Goal: Task Accomplishment & Management: Manage account settings

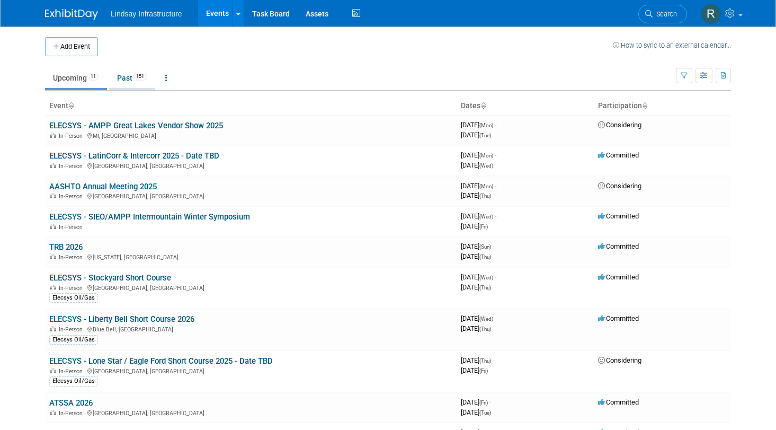
click at [119, 79] on link "Past 151" at bounding box center [132, 78] width 46 height 20
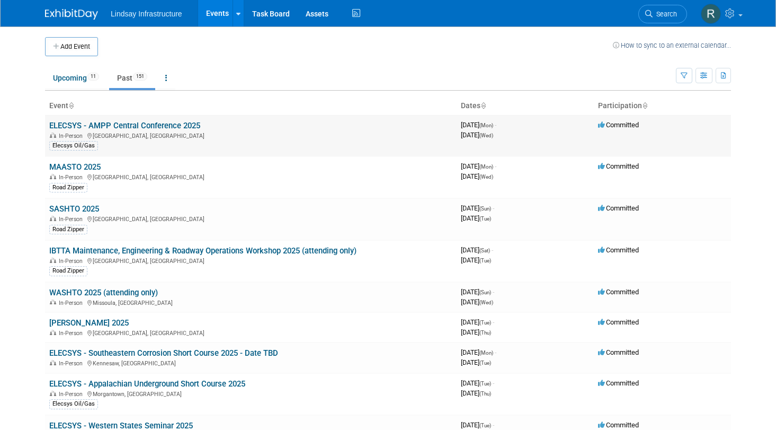
click at [131, 125] on link "ELECSYS - AMPP Central Conference 2025" at bounding box center [124, 126] width 151 height 10
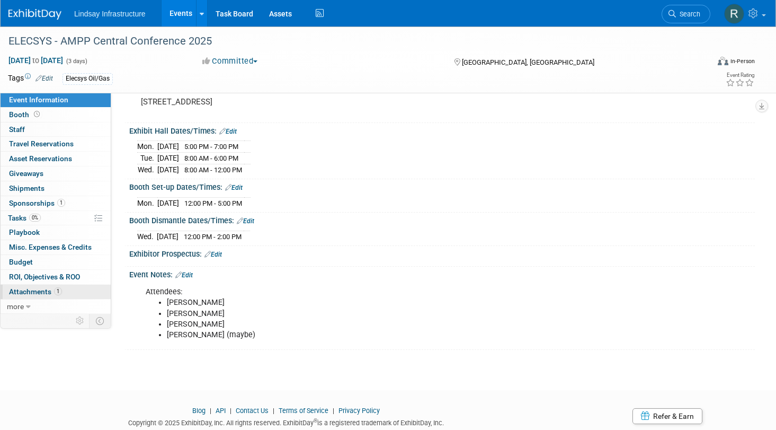
scroll to position [106, 0]
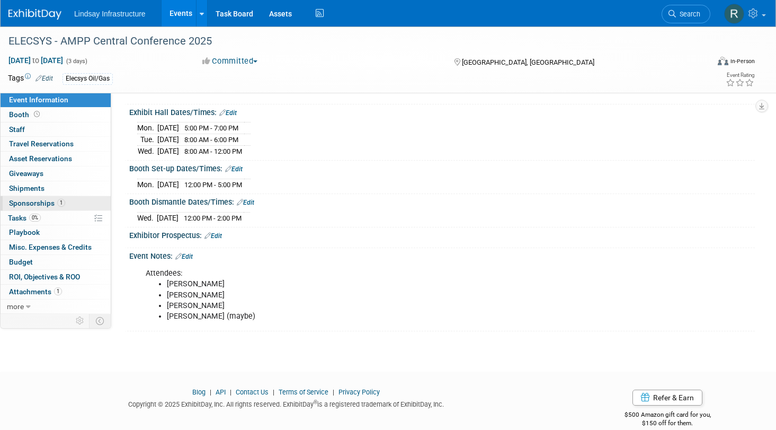
click at [33, 207] on span "Sponsorships 1" at bounding box center [37, 203] width 56 height 8
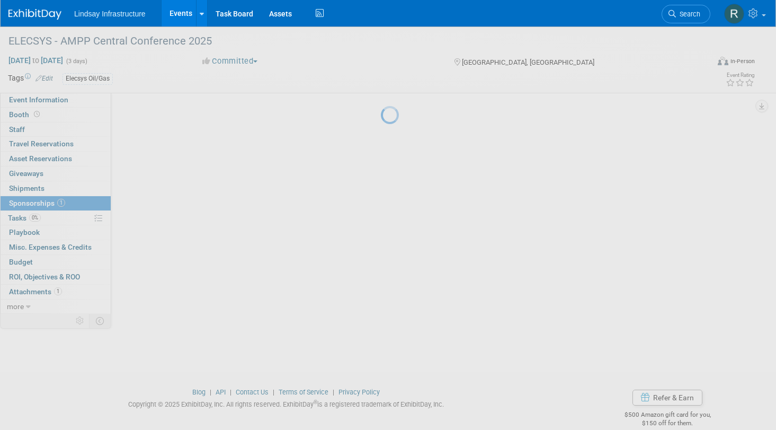
scroll to position [0, 0]
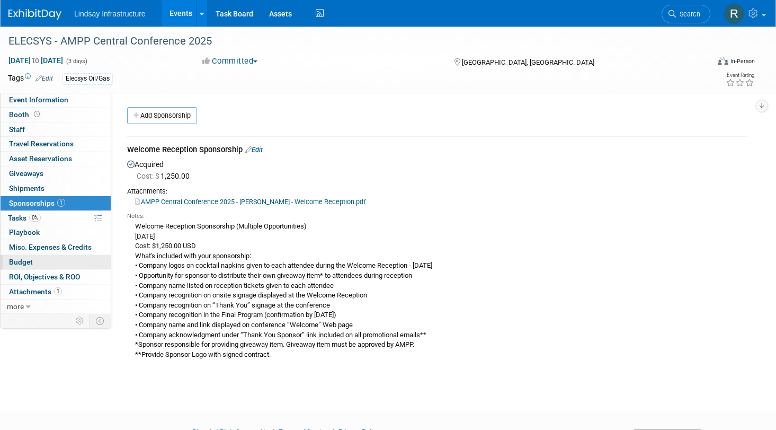
click at [24, 261] on span "Budget" at bounding box center [21, 262] width 24 height 8
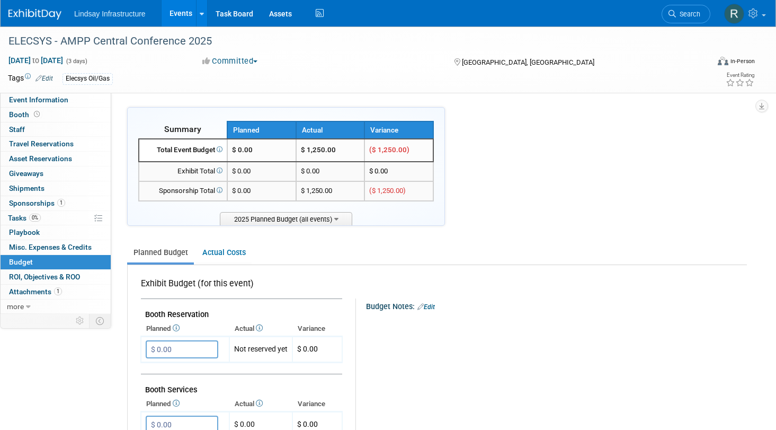
click at [299, 179] on td "$ 0.00" at bounding box center [330, 172] width 69 height 20
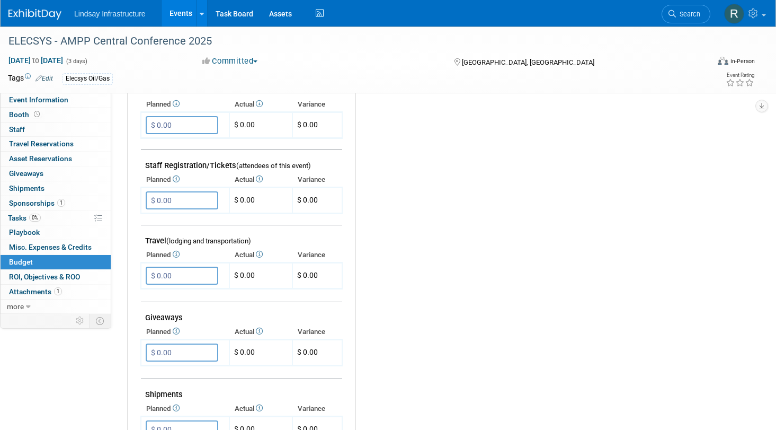
scroll to position [318, 0]
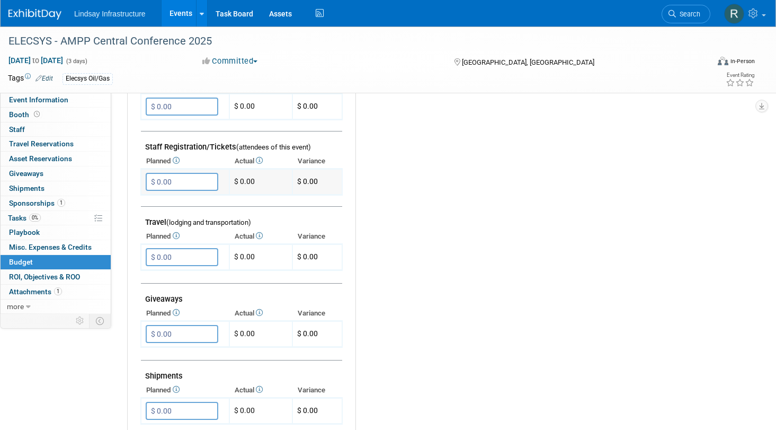
click at [189, 182] on input "$ 0.00" at bounding box center [182, 182] width 73 height 18
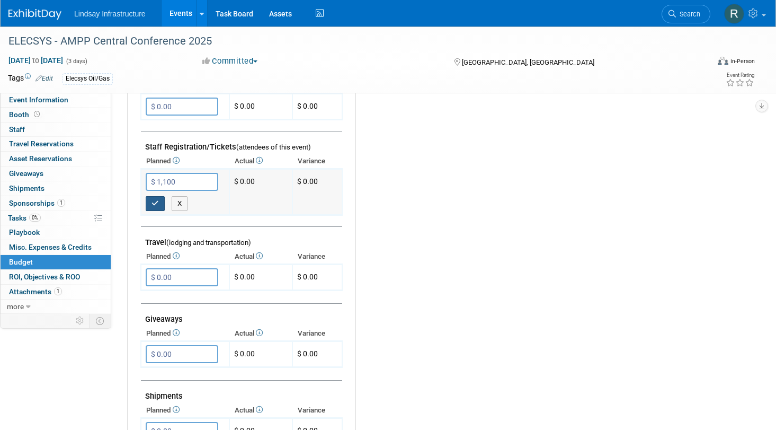
type input "$ 1,100.00"
click at [156, 202] on icon "button" at bounding box center [155, 203] width 7 height 7
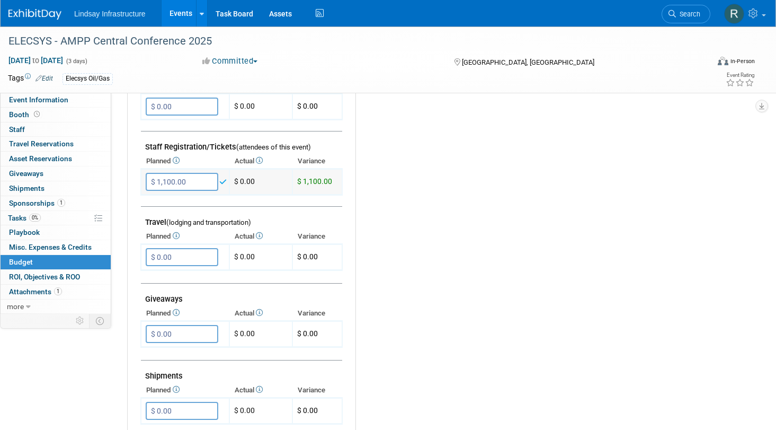
click at [262, 176] on td "$ 0.00" at bounding box center [260, 182] width 63 height 26
click at [251, 177] on td "$ 0.00" at bounding box center [260, 182] width 63 height 26
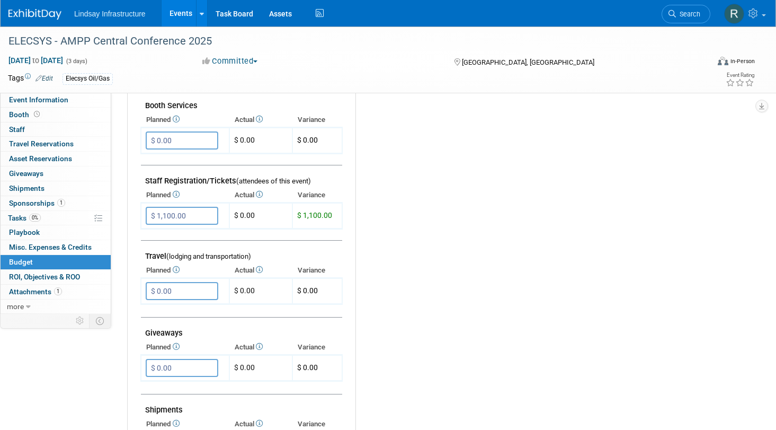
scroll to position [265, 0]
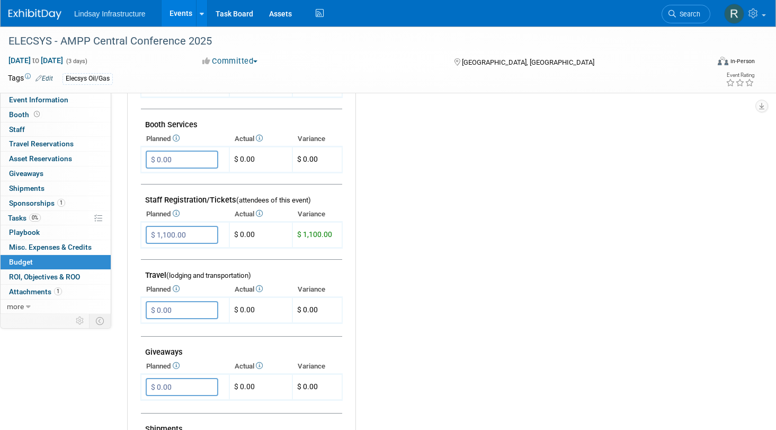
click at [255, 213] on th "Actual" at bounding box center [260, 214] width 63 height 15
click at [245, 229] on td "$ 0.00" at bounding box center [260, 235] width 63 height 26
drag, startPoint x: 245, startPoint y: 229, endPoint x: 368, endPoint y: 172, distance: 136.1
click at [439, 175] on div "Budget Notes: Edit X" at bounding box center [547, 308] width 382 height 550
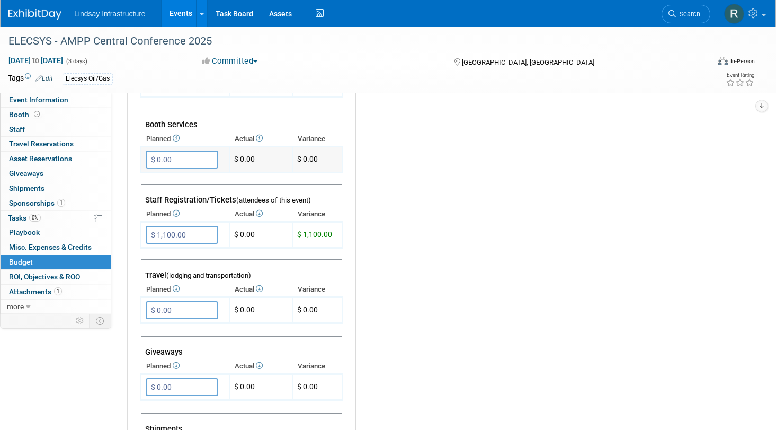
click at [200, 157] on input "$ 0.00" at bounding box center [182, 160] width 73 height 18
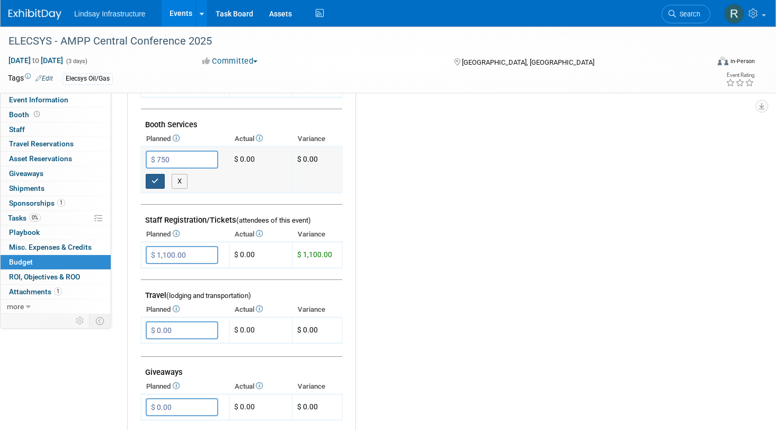
type input "$ 750.00"
click at [156, 181] on icon "button" at bounding box center [155, 181] width 7 height 7
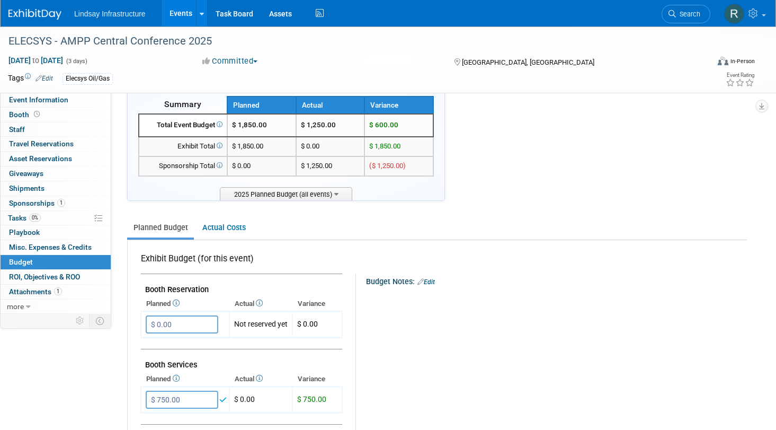
scroll to position [0, 0]
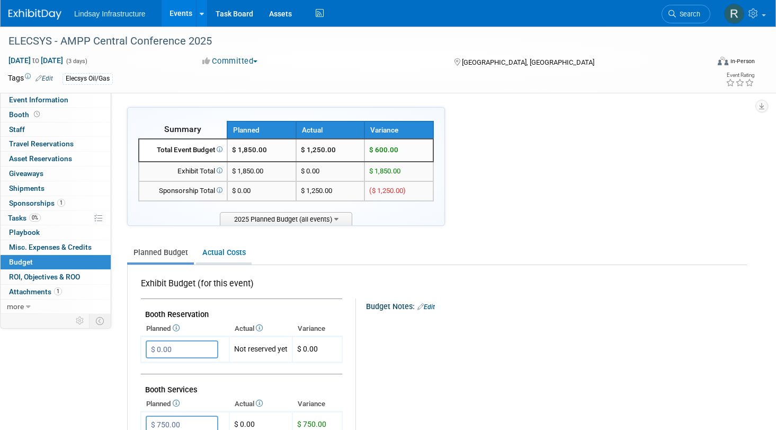
click at [226, 251] on link "Actual Costs" at bounding box center [224, 253] width 56 height 20
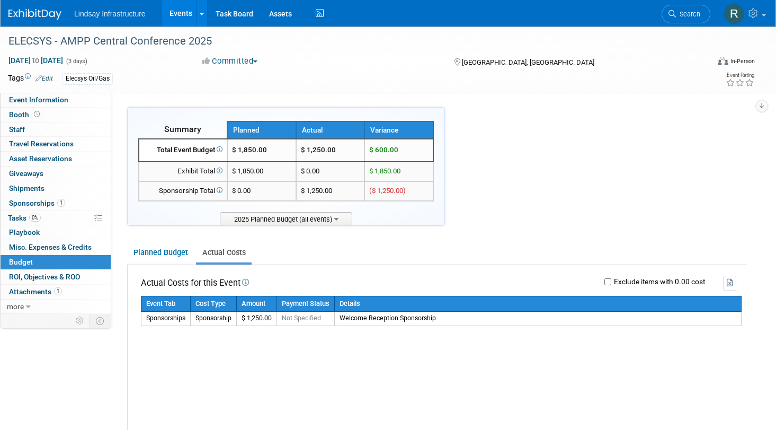
click at [181, 364] on div "Event Tab Cost Type Amount Payment Status Details Sponsorships Sponsorship $ 1,…" at bounding box center [441, 355] width 601 height 119
click at [30, 246] on span "Misc. Expenses & Credits 0" at bounding box center [50, 247] width 83 height 8
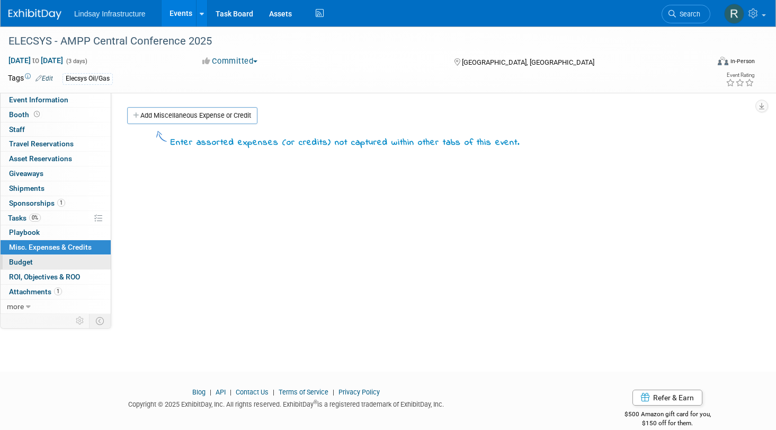
click at [17, 260] on span "Budget" at bounding box center [21, 262] width 24 height 8
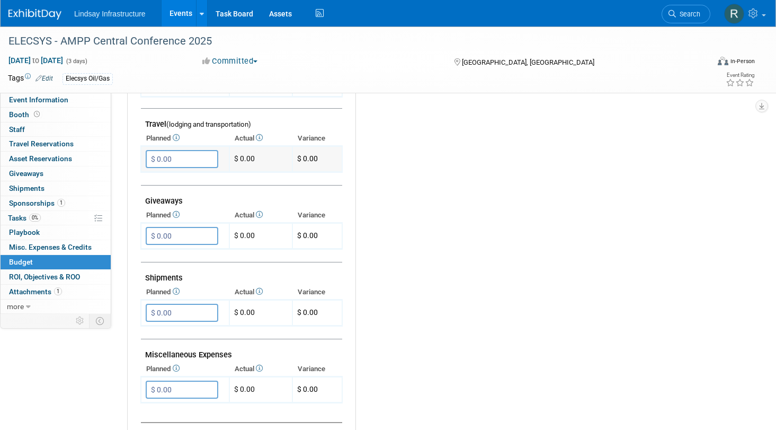
scroll to position [424, 0]
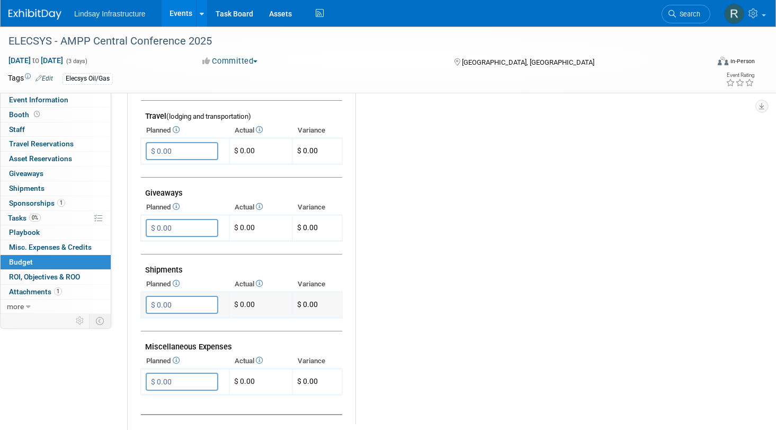
click at [188, 307] on input "$ 0.00" at bounding box center [182, 305] width 73 height 18
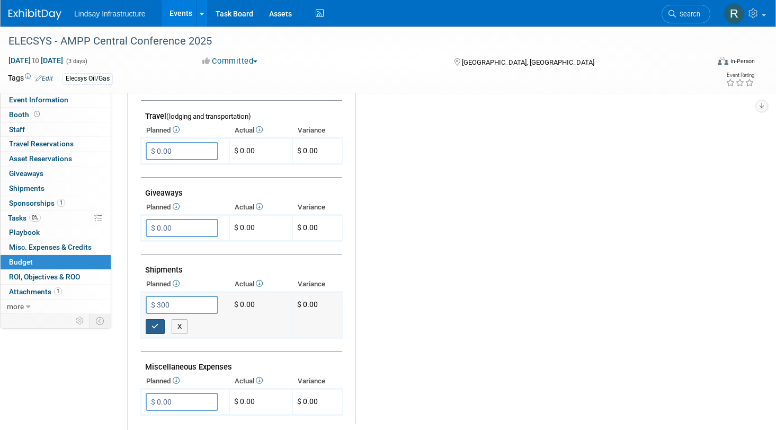
type input "$ 300.00"
click at [154, 326] on icon "button" at bounding box center [155, 326] width 7 height 7
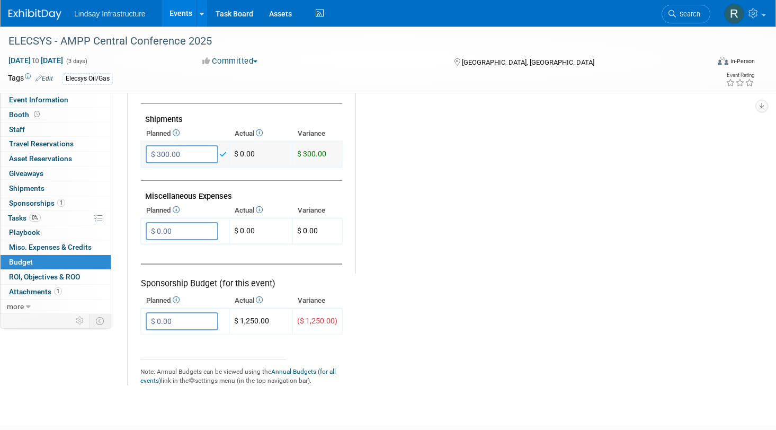
scroll to position [583, 0]
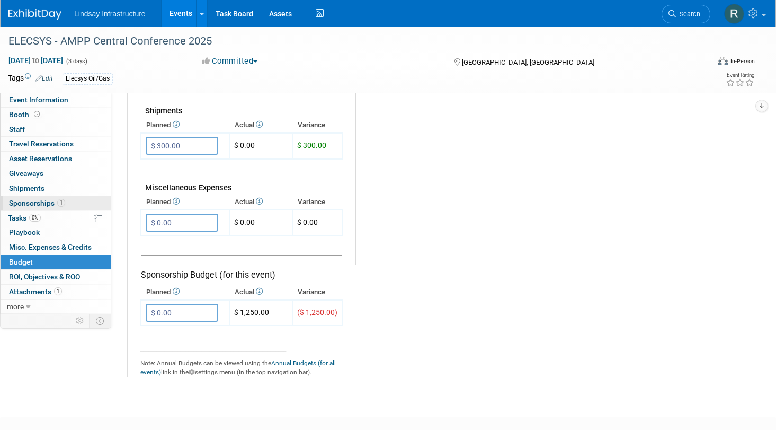
click at [39, 196] on link "1 Sponsorships 1" at bounding box center [56, 203] width 110 height 14
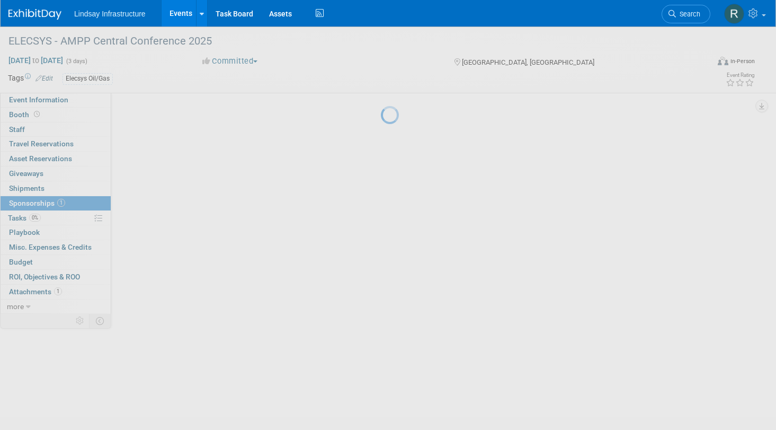
scroll to position [0, 0]
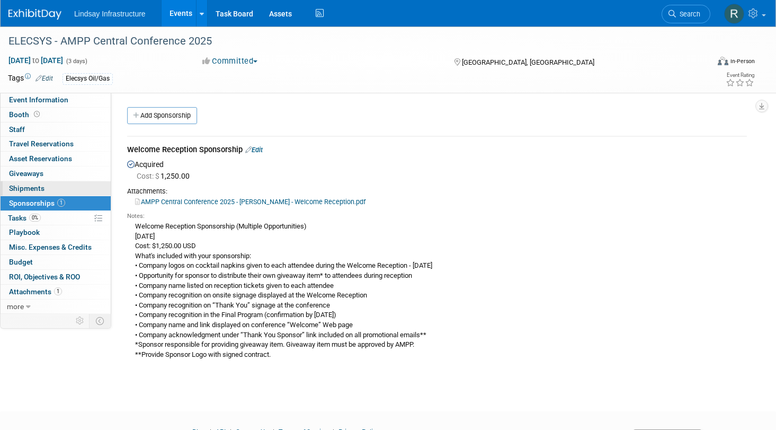
click at [34, 187] on span "Shipments 0" at bounding box center [27, 188] width 36 height 8
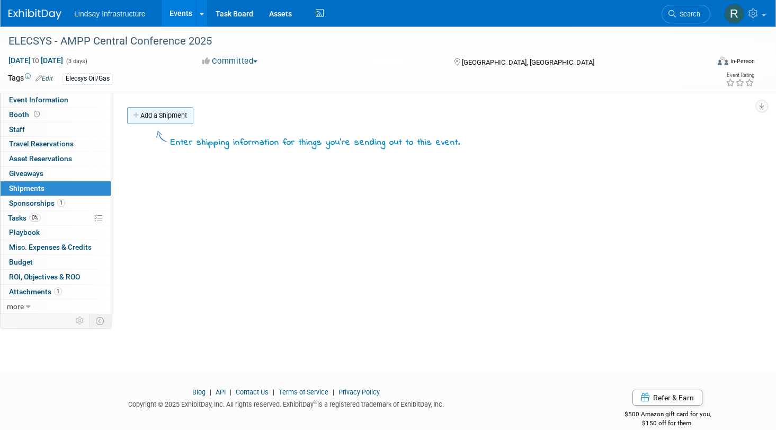
click at [171, 118] on link "Add a Shipment" at bounding box center [160, 115] width 66 height 17
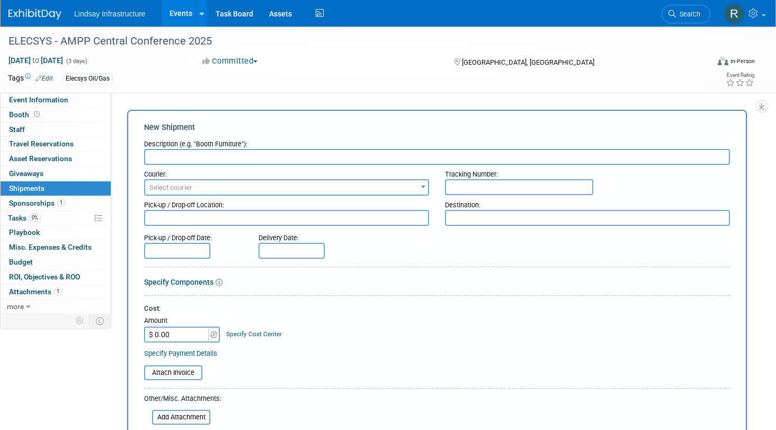
click at [169, 160] on input "text" at bounding box center [437, 157] width 586 height 16
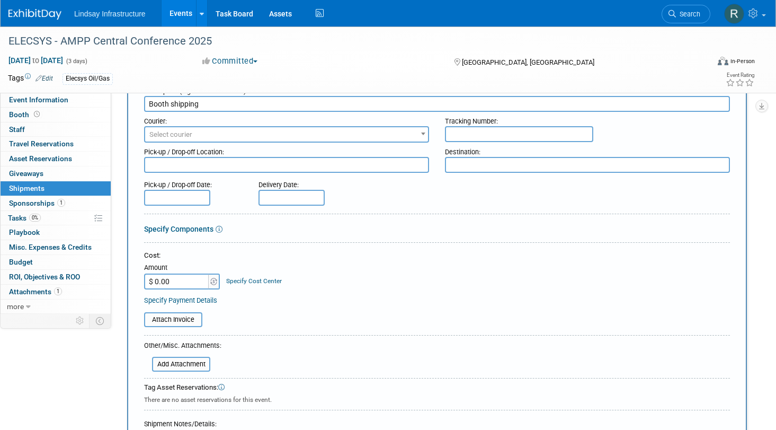
type input "Booth shipping"
click at [168, 285] on input "$ 0.00" at bounding box center [177, 281] width 66 height 16
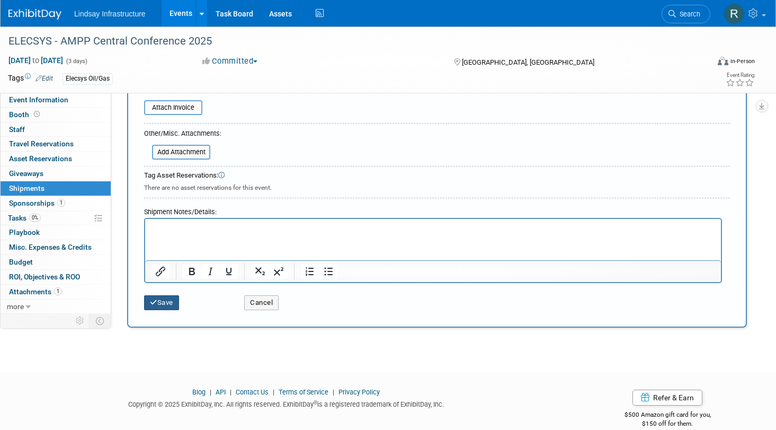
type input "$ 300.00"
click at [157, 302] on icon "submit" at bounding box center [153, 302] width 7 height 7
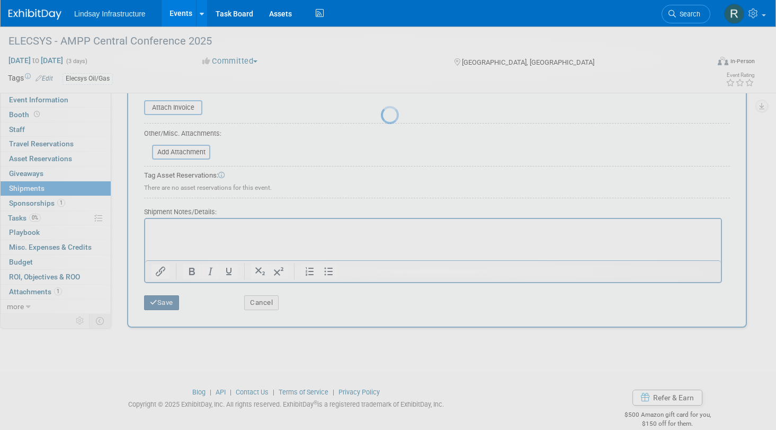
scroll to position [16, 0]
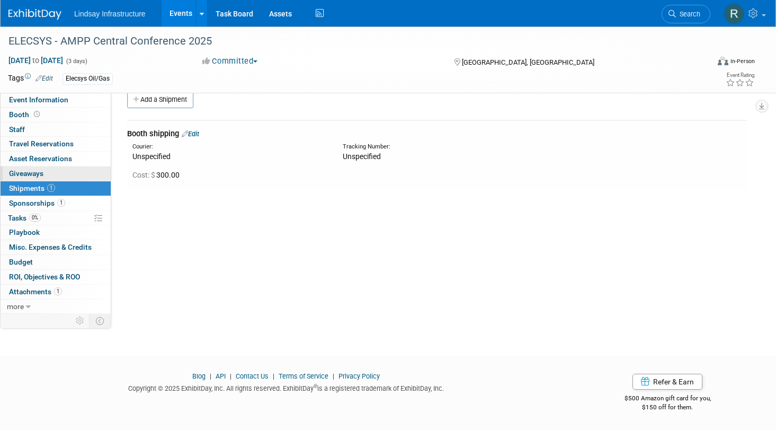
click at [34, 174] on span "Giveaways 0" at bounding box center [26, 173] width 34 height 8
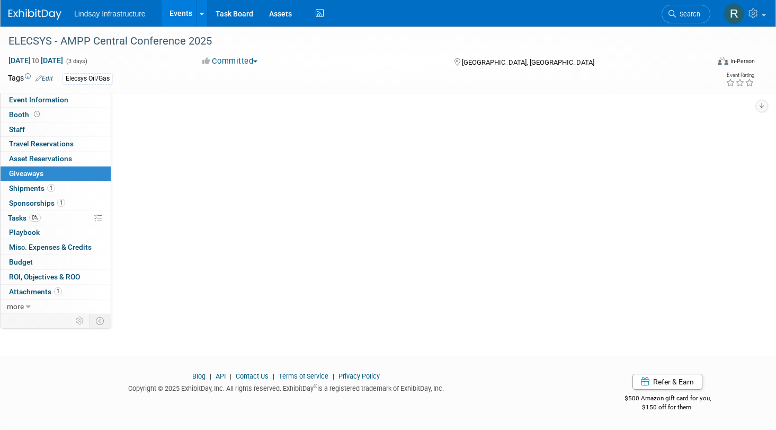
scroll to position [0, 0]
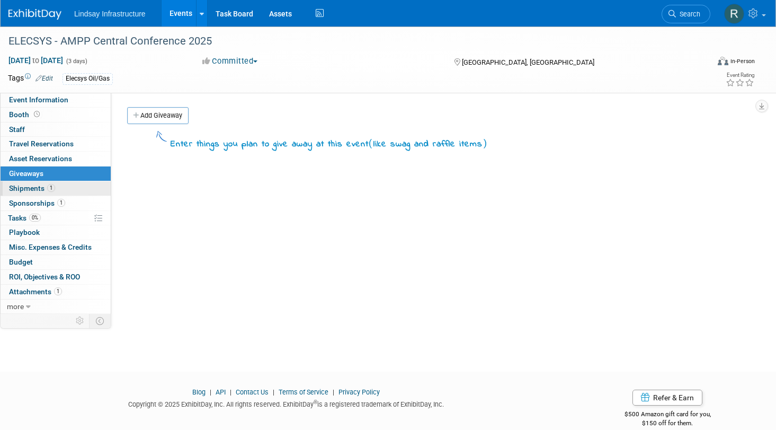
click at [34, 188] on span "Shipments 1" at bounding box center [32, 188] width 46 height 8
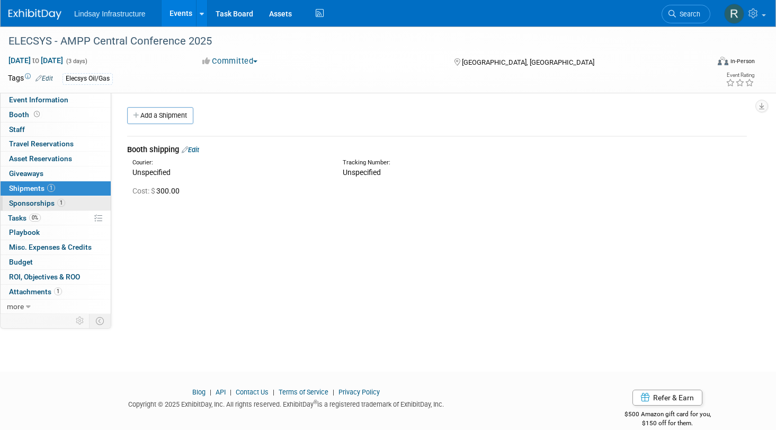
click at [36, 207] on span "Sponsorships 1" at bounding box center [37, 203] width 56 height 8
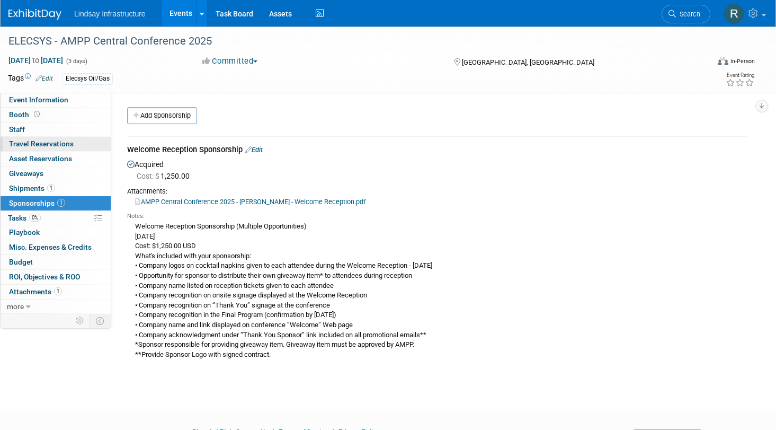
click at [43, 145] on span "Travel Reservations 0" at bounding box center [41, 143] width 65 height 8
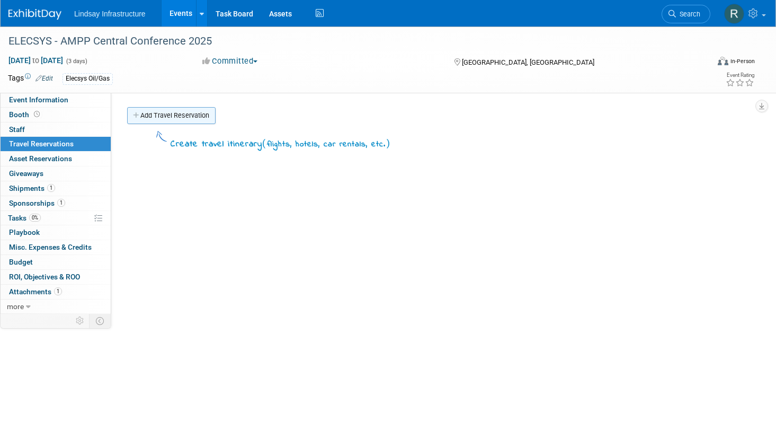
click at [172, 113] on link "Add Travel Reservation" at bounding box center [171, 115] width 89 height 17
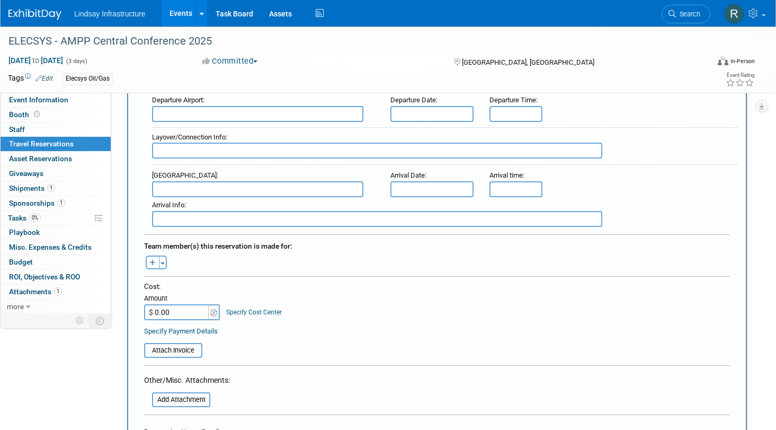
scroll to position [371, 0]
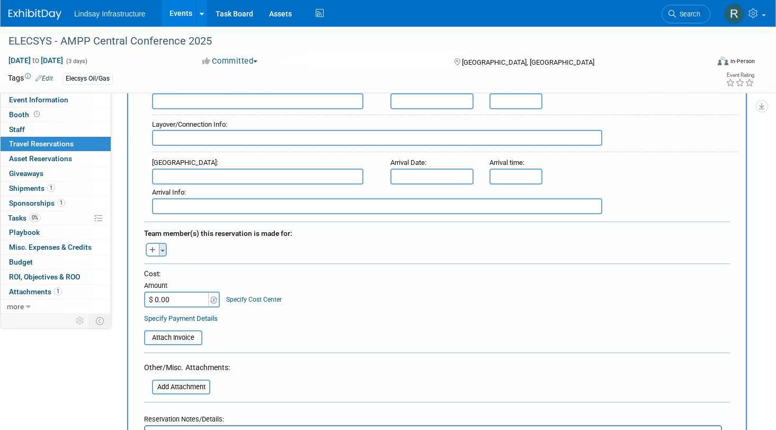
click at [164, 250] on span "button" at bounding box center [163, 251] width 4 height 2
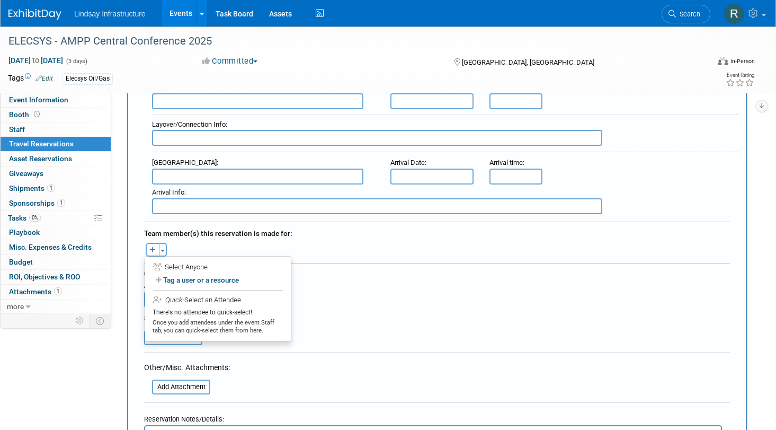
click at [238, 236] on div "Team member(s) this reservation is made for:" at bounding box center [437, 232] width 586 height 17
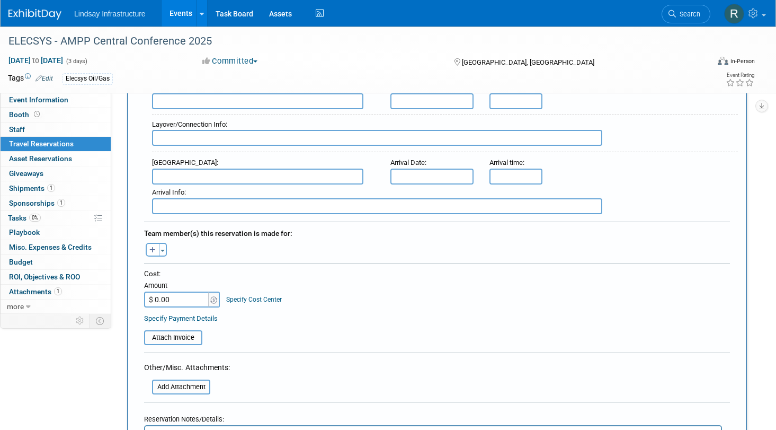
click at [181, 297] on input "$ 0.00" at bounding box center [177, 299] width 66 height 16
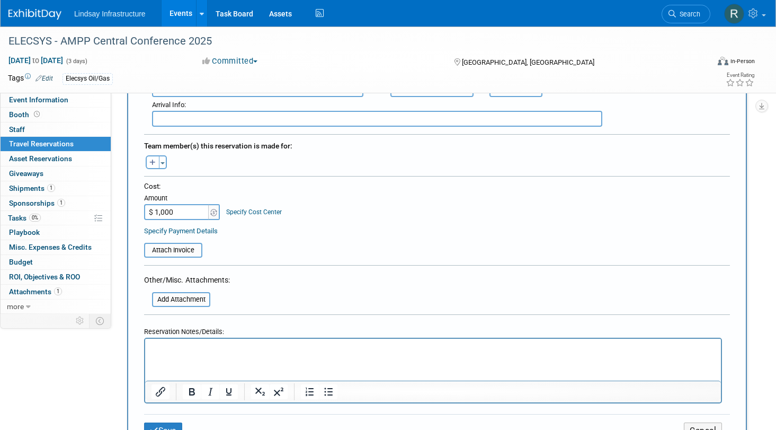
scroll to position [477, 0]
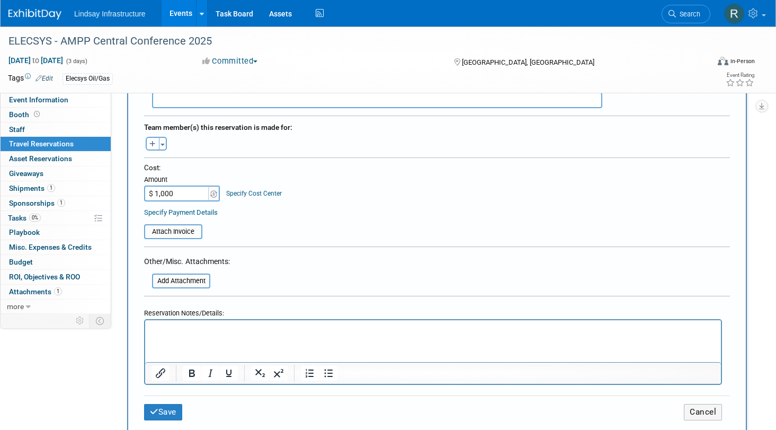
type input "$ 1,000.00"
click at [185, 330] on p "Rich Text Area. Press ALT-0 for help." at bounding box center [434, 329] width 564 height 11
click at [156, 410] on icon "submit" at bounding box center [154, 412] width 8 height 8
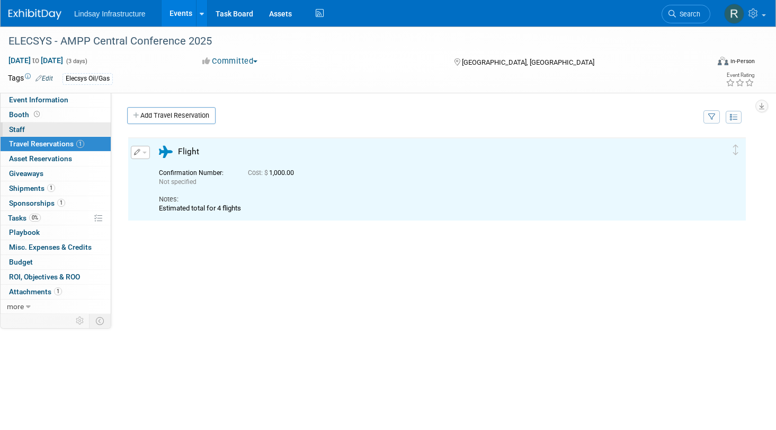
scroll to position [0, 0]
click at [15, 129] on span "Staff 0" at bounding box center [17, 129] width 16 height 8
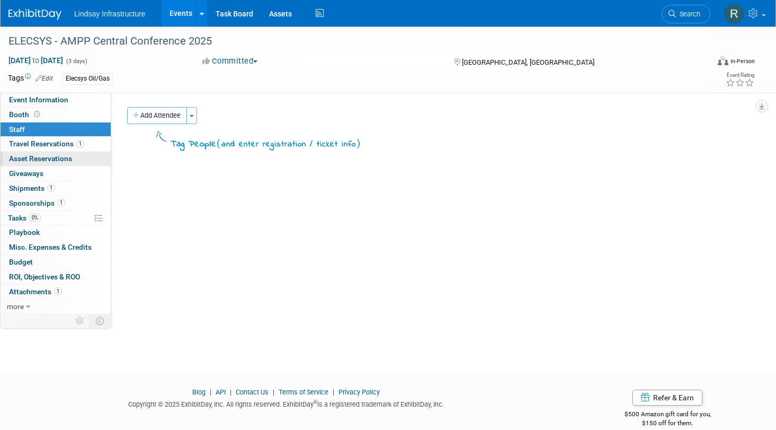
click at [34, 156] on span "Asset Reservations 0" at bounding box center [40, 158] width 63 height 8
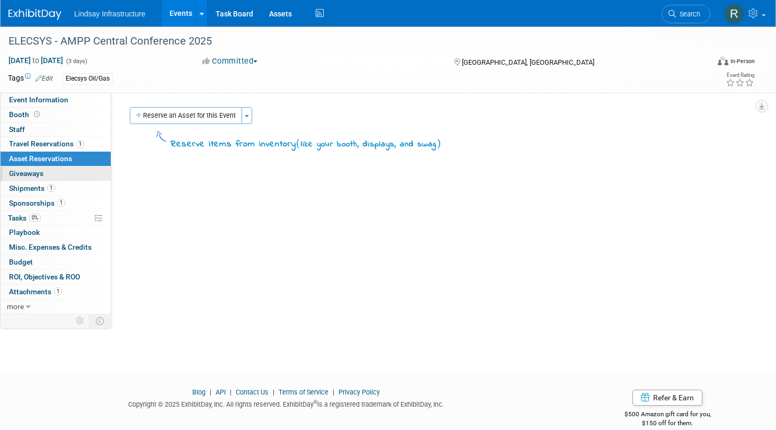
click at [45, 174] on link "0 Giveaways 0" at bounding box center [56, 173] width 110 height 14
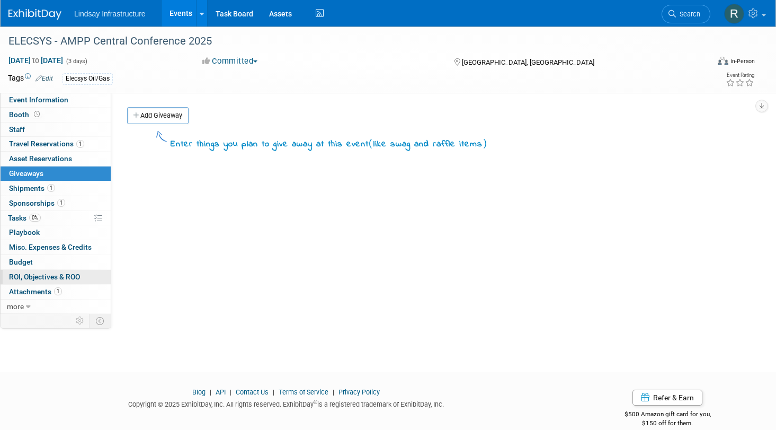
click at [42, 270] on link "0 ROI, Objectives & ROO 0" at bounding box center [56, 277] width 110 height 14
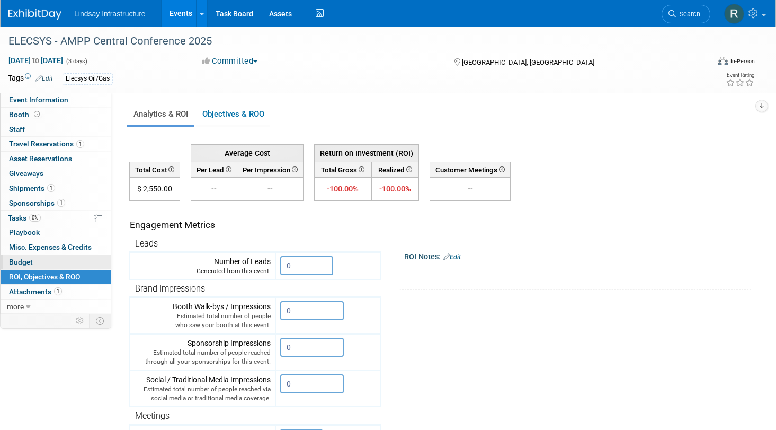
click at [9, 262] on span "Budget" at bounding box center [21, 262] width 24 height 8
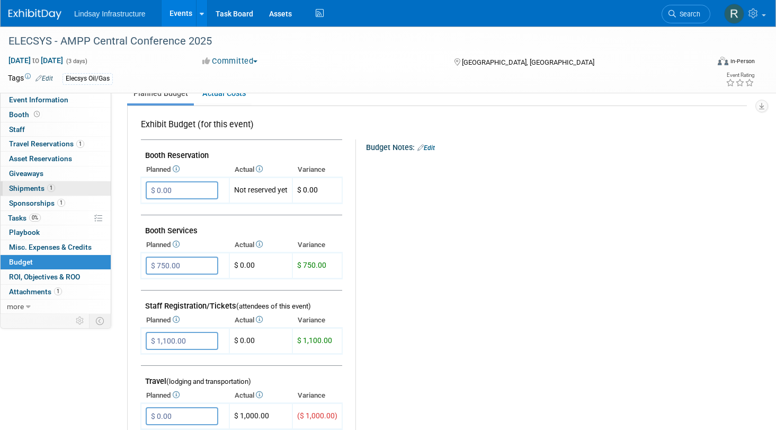
scroll to position [106, 0]
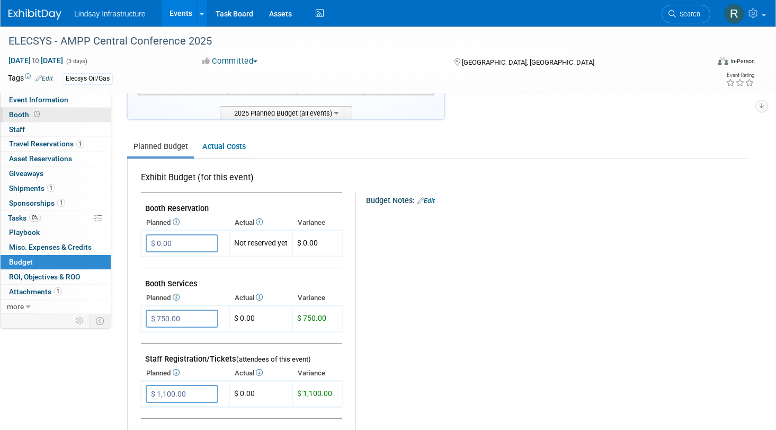
click at [20, 113] on span "Booth" at bounding box center [25, 114] width 33 height 8
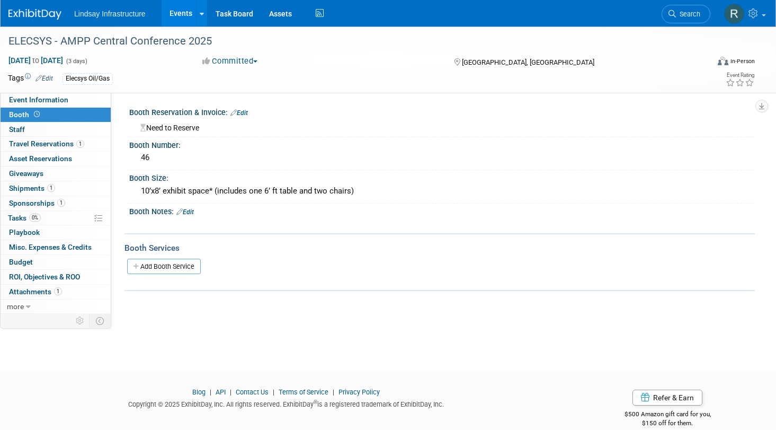
click at [248, 109] on link "Edit" at bounding box center [239, 112] width 17 height 7
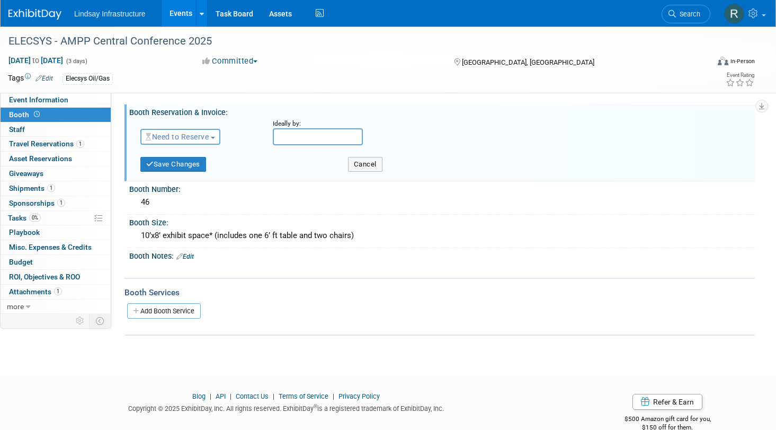
click at [202, 138] on span "Need to Reserve" at bounding box center [177, 136] width 63 height 8
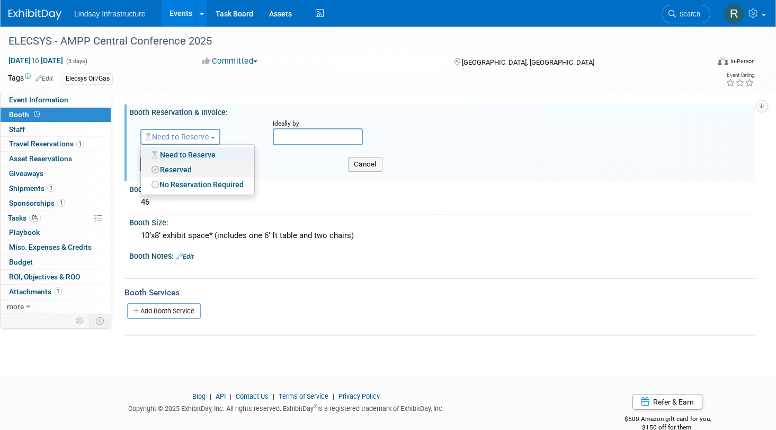
click at [205, 174] on link "Reserved" at bounding box center [197, 169] width 113 height 15
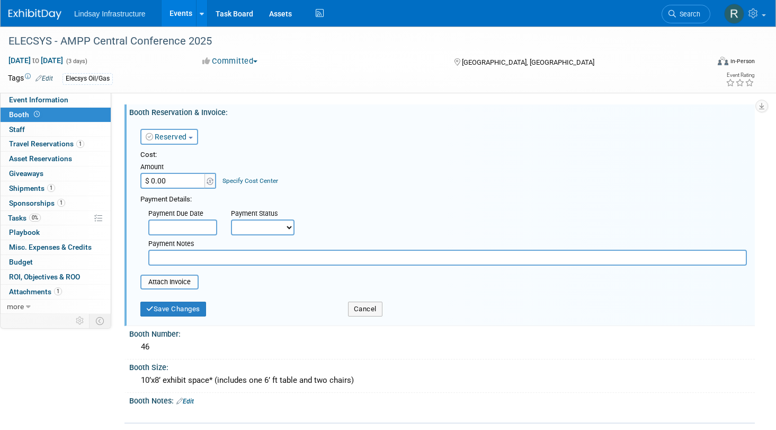
click at [179, 183] on input "$ 0.00" at bounding box center [173, 181] width 66 height 16
type input "$ 750.00"
click at [185, 307] on button "Save Changes" at bounding box center [173, 309] width 66 height 15
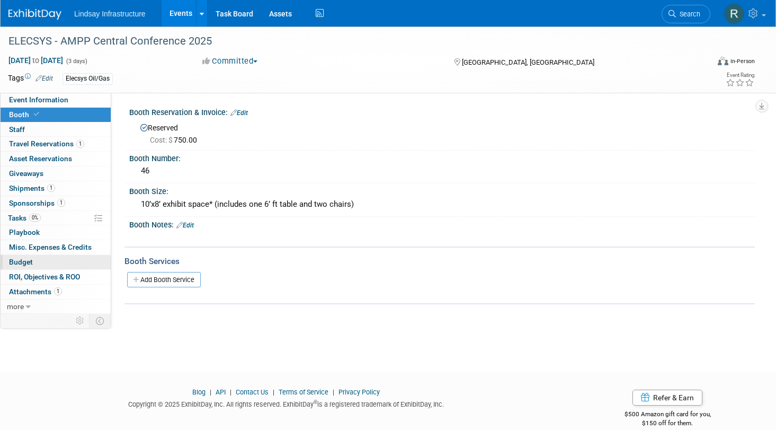
click at [26, 263] on span "Budget" at bounding box center [21, 262] width 24 height 8
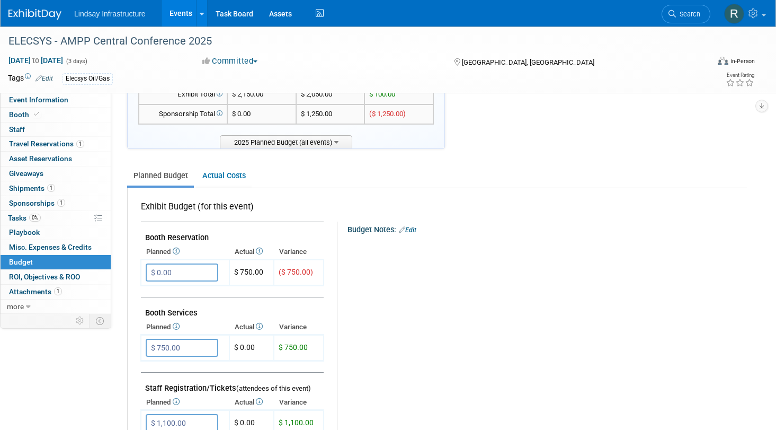
scroll to position [106, 0]
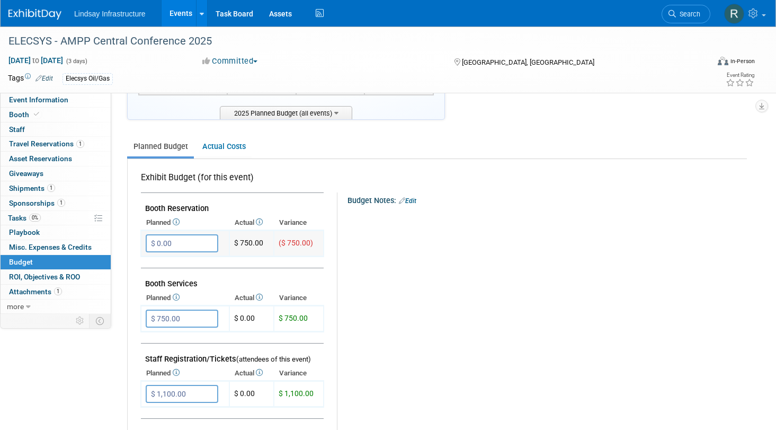
click at [186, 242] on input "$ 0.00" at bounding box center [182, 243] width 73 height 18
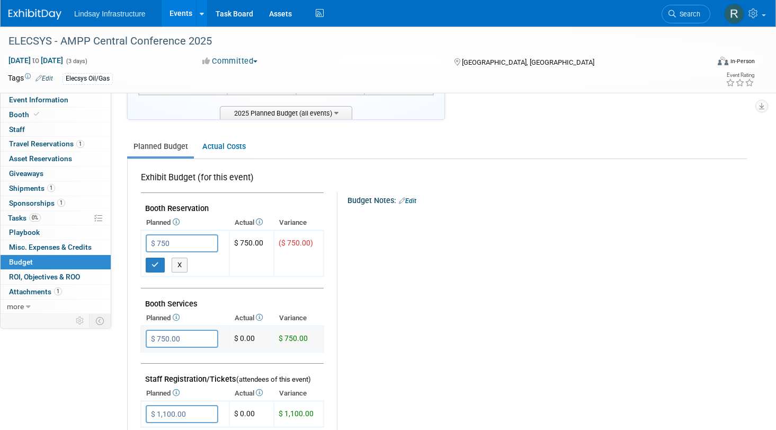
type input "$ 750.00"
click at [188, 337] on input "$ 750.00" at bounding box center [182, 339] width 73 height 18
type input "$"
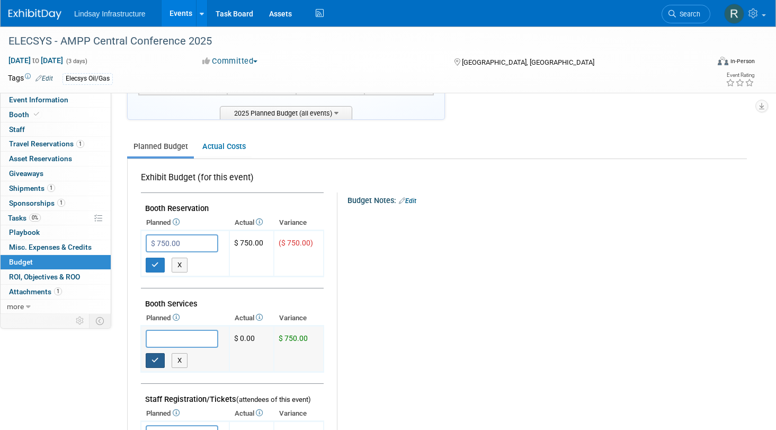
click at [152, 362] on icon "button" at bounding box center [155, 360] width 7 height 7
type input "$ 0.00"
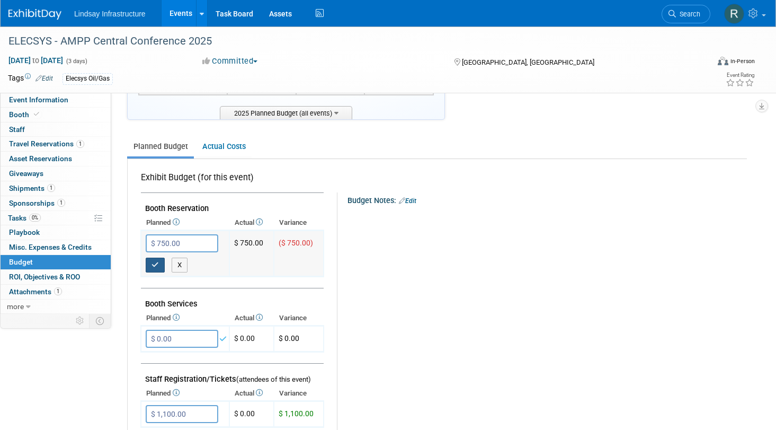
click at [151, 262] on button "button" at bounding box center [155, 265] width 19 height 15
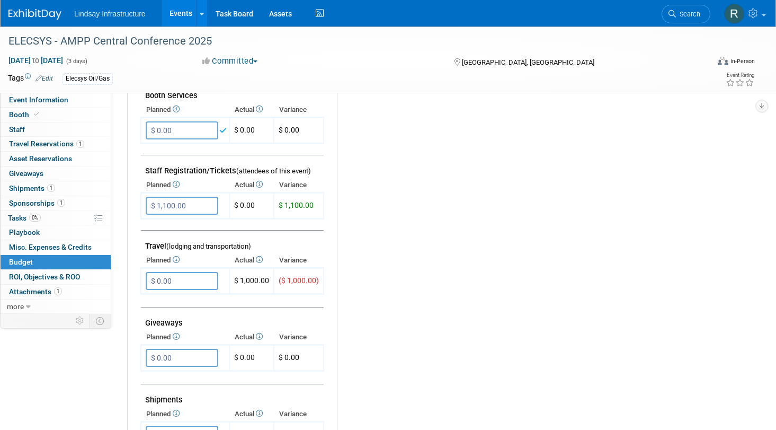
scroll to position [318, 0]
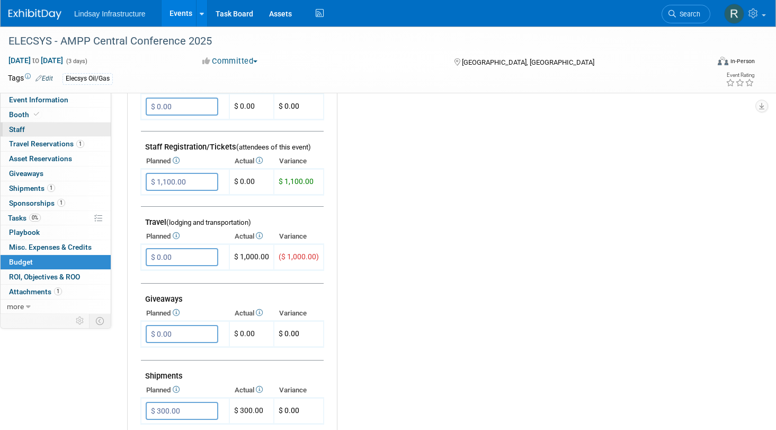
click at [20, 135] on link "0 Staff 0" at bounding box center [56, 129] width 110 height 14
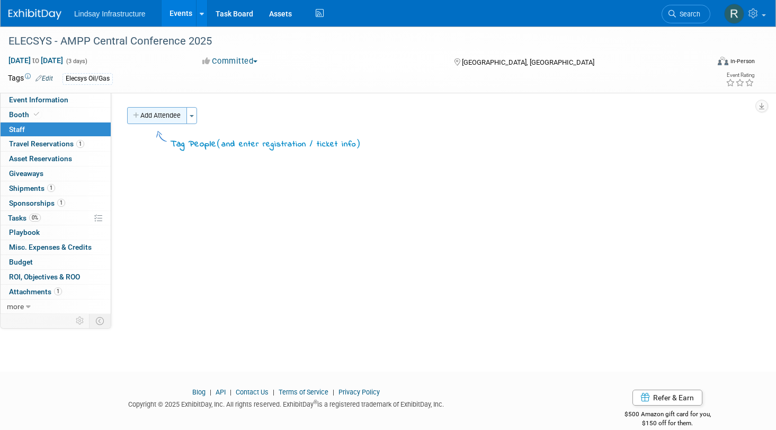
click at [147, 120] on button "Add Attendee" at bounding box center [157, 115] width 60 height 17
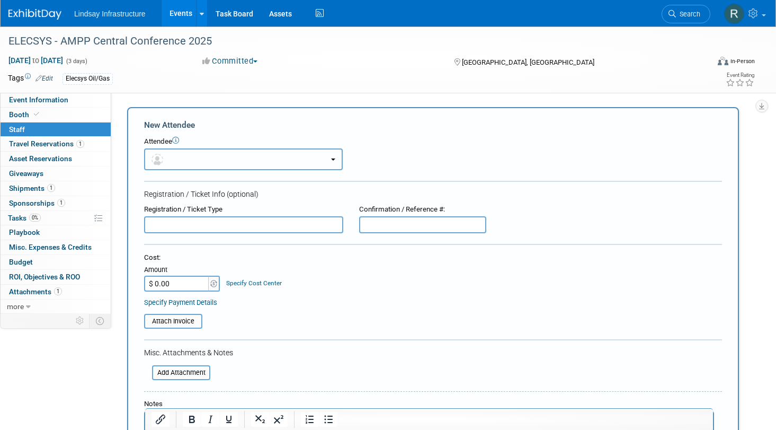
click at [217, 153] on button "button" at bounding box center [243, 159] width 199 height 22
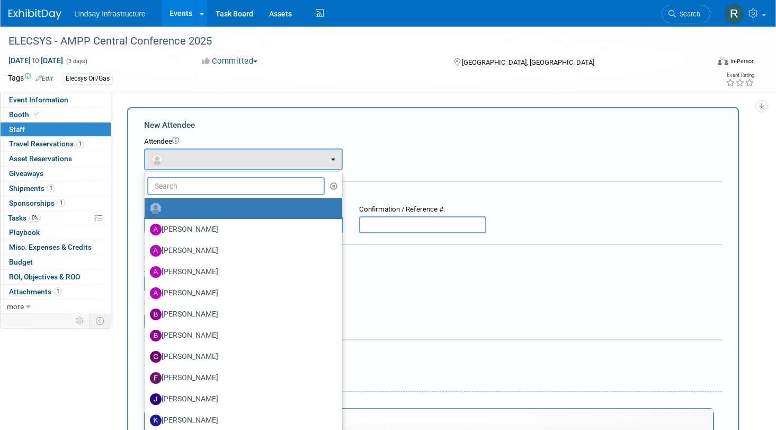
click at [211, 189] on input "text" at bounding box center [236, 186] width 178 height 18
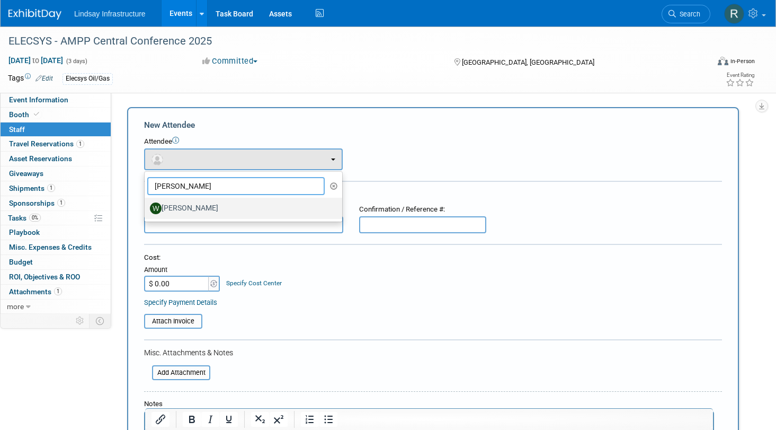
type input "wes"
click at [199, 212] on label "Wes Summers" at bounding box center [241, 208] width 182 height 17
click at [146, 210] on input "Wes Summers" at bounding box center [142, 207] width 7 height 7
select select "6b041c4a-7f5a-41ba-bfbf-e3ccfea68547"
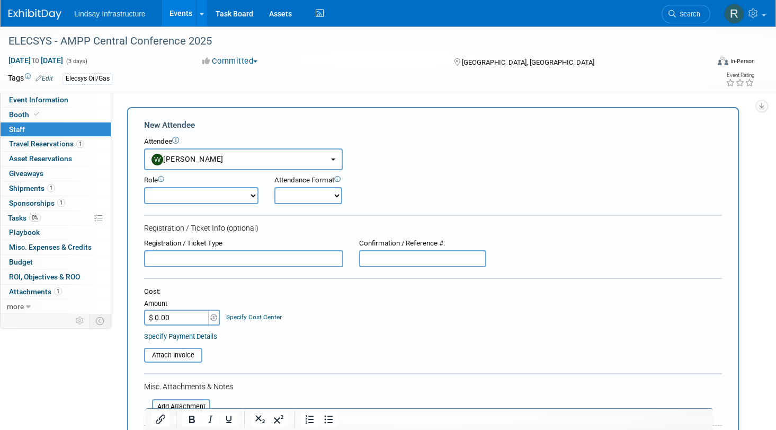
click at [311, 196] on select "Onsite Remote" at bounding box center [309, 195] width 68 height 17
click at [178, 316] on input "$ 0.00" at bounding box center [177, 317] width 66 height 16
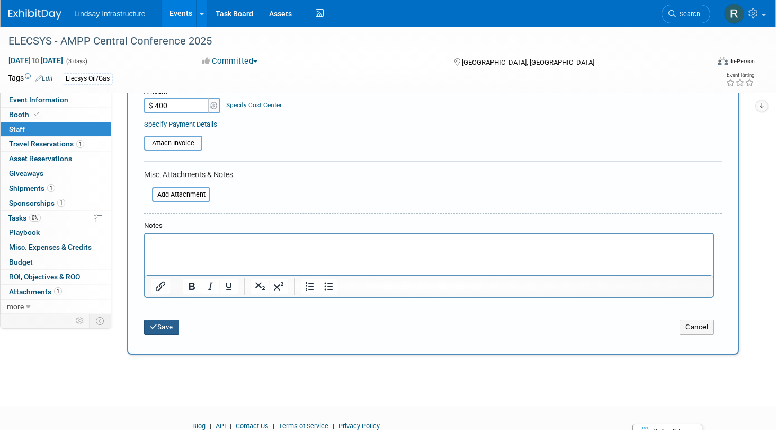
type input "$ 400.00"
click at [163, 334] on button "Save" at bounding box center [161, 327] width 35 height 15
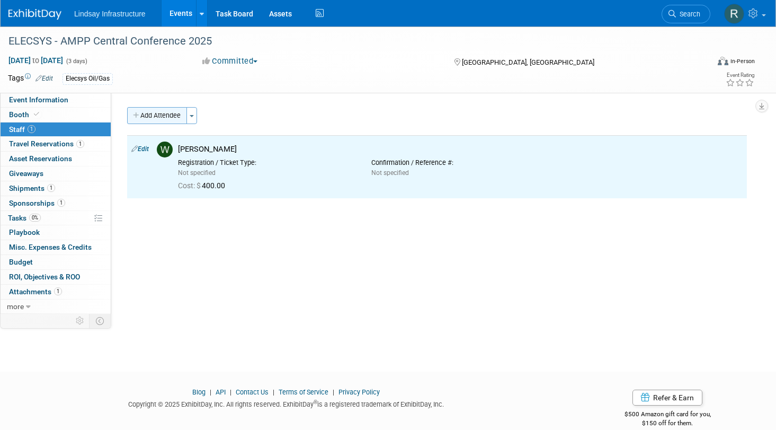
click at [157, 108] on button "Add Attendee" at bounding box center [157, 115] width 60 height 17
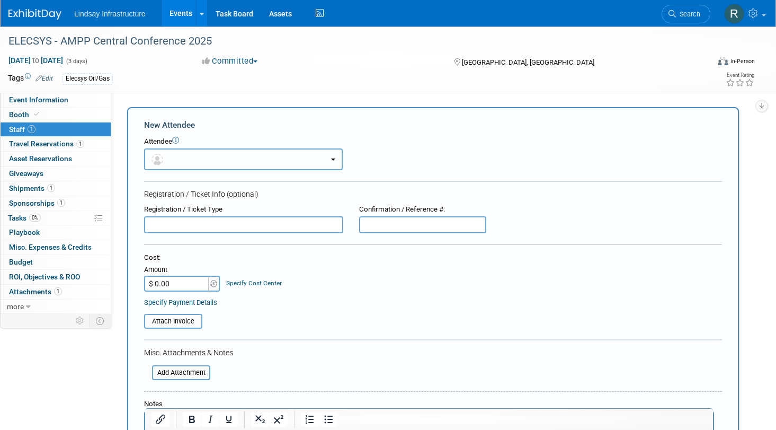
click at [212, 161] on button "button" at bounding box center [243, 159] width 199 height 22
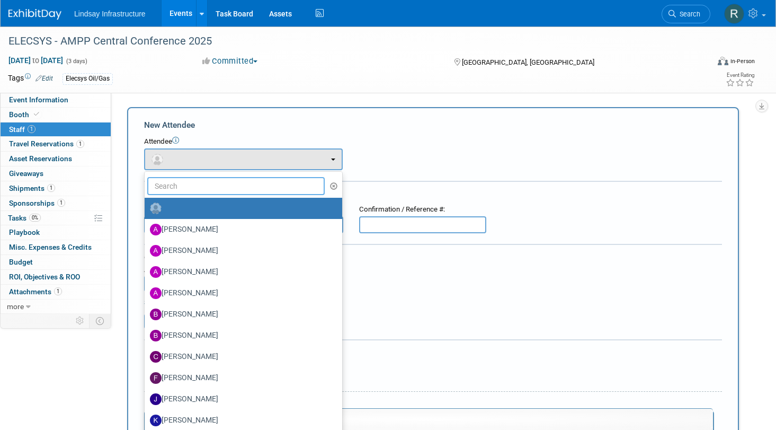
click at [194, 183] on input "text" at bounding box center [236, 186] width 178 height 18
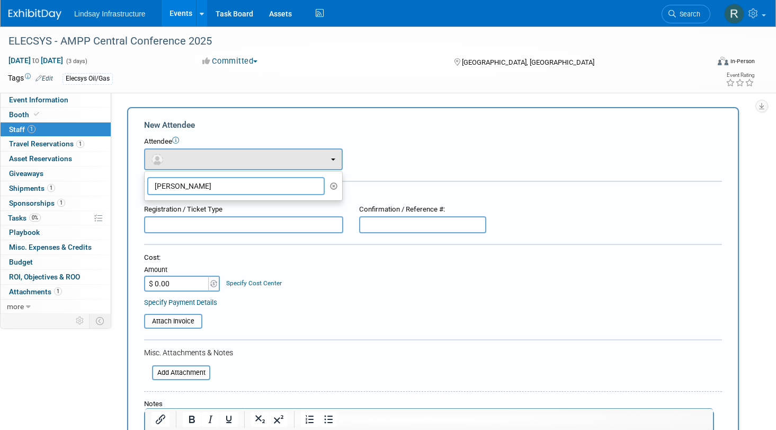
click at [178, 192] on input "Nate" at bounding box center [236, 186] width 178 height 18
click at [184, 179] on input "Nate" at bounding box center [236, 186] width 178 height 18
type input "Nat"
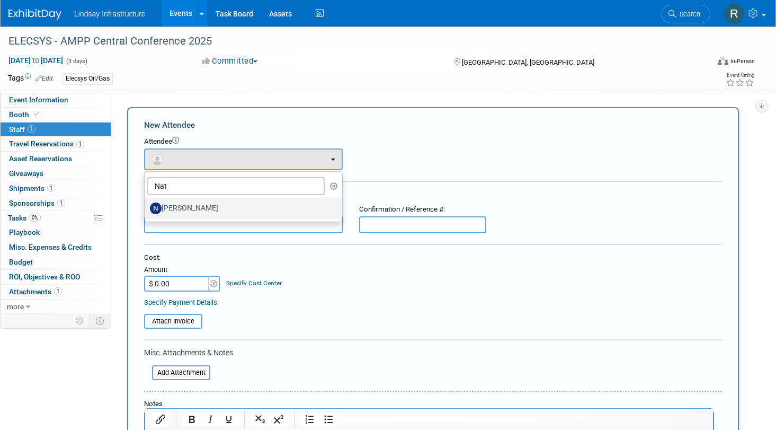
click at [184, 208] on label "Nathan Meile" at bounding box center [241, 208] width 182 height 17
click at [146, 208] on input "Nathan Meile" at bounding box center [142, 207] width 7 height 7
select select "b8abcc4c-d434-4220-b606-0500432d515b"
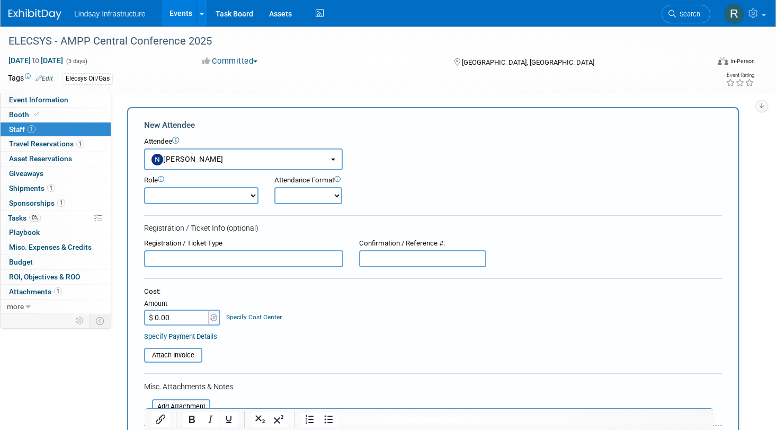
click at [176, 319] on input "$ 0.00" at bounding box center [177, 317] width 66 height 16
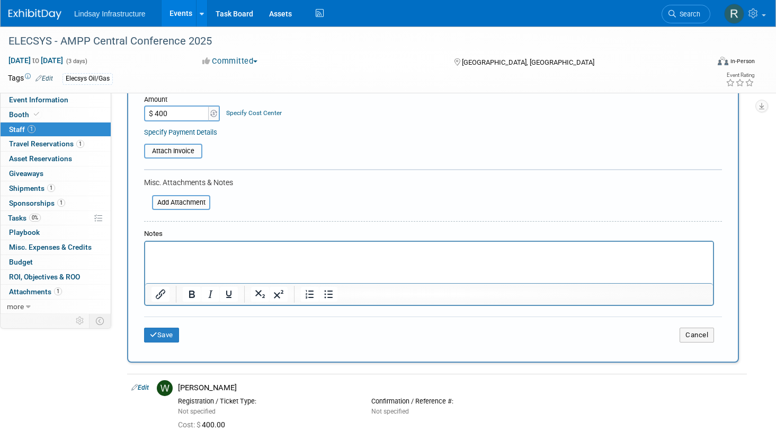
scroll to position [265, 0]
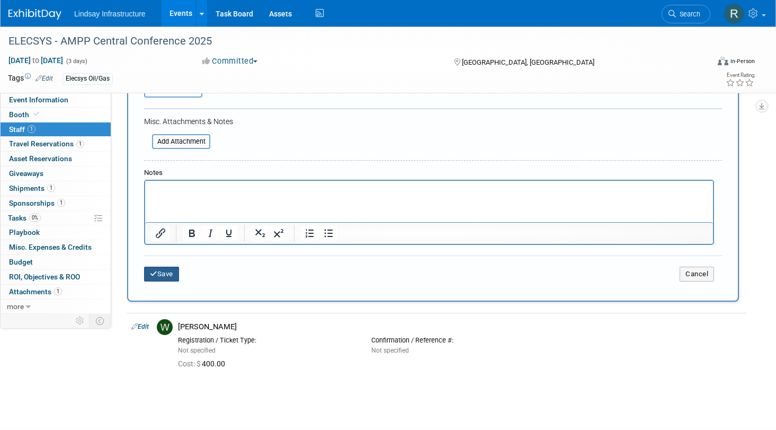
type input "$ 400.00"
click at [158, 276] on button "Save" at bounding box center [161, 274] width 35 height 15
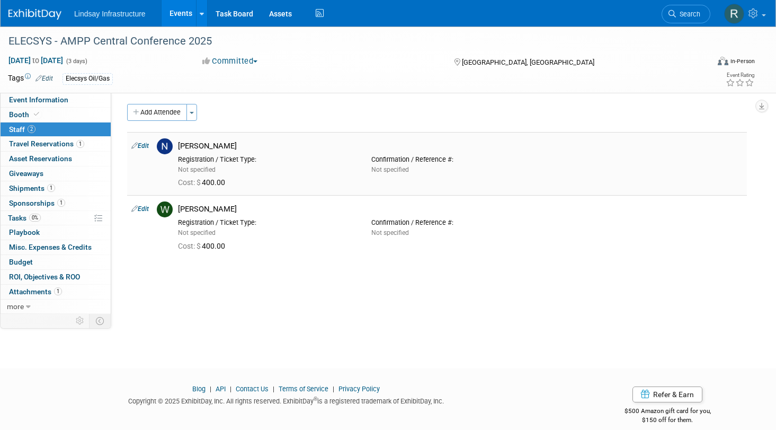
scroll to position [0, 0]
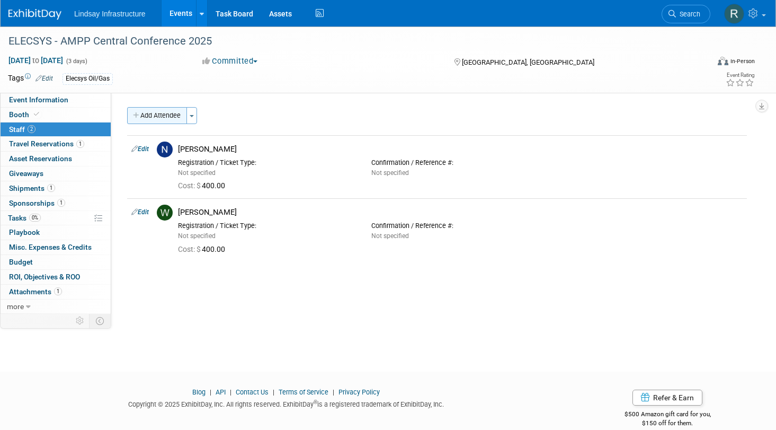
click at [140, 116] on icon "button" at bounding box center [136, 115] width 7 height 7
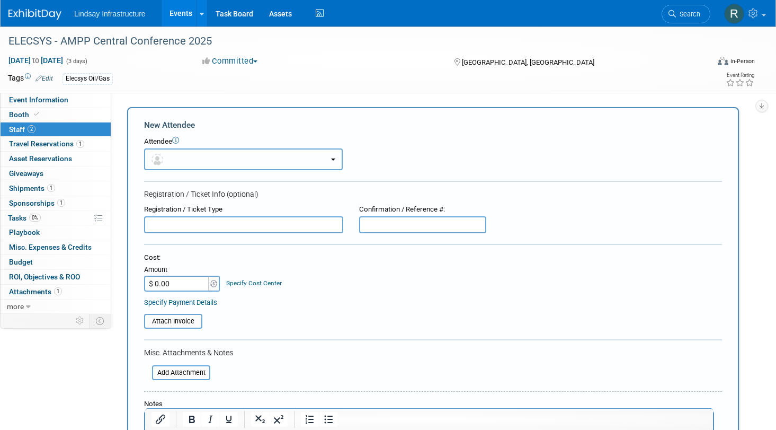
click at [160, 152] on button "button" at bounding box center [243, 159] width 199 height 22
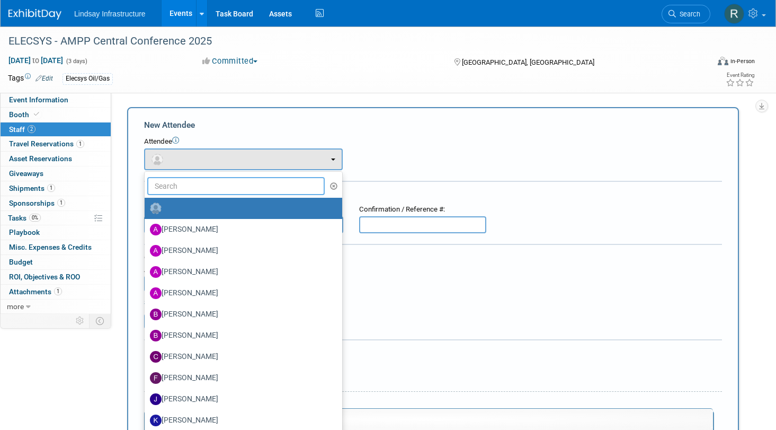
click at [182, 189] on input "text" at bounding box center [236, 186] width 178 height 18
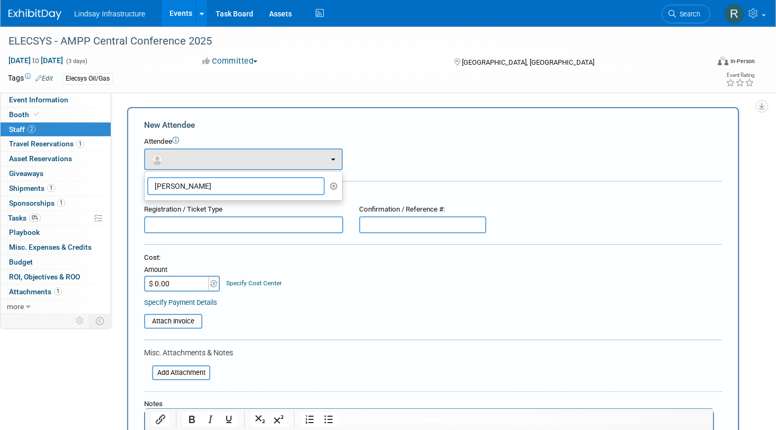
type input "jamey"
click at [362, 285] on div "Cost: Amount $ 0.00 Specify Cost Center Cost Center -- Not Specified --" at bounding box center [433, 272] width 578 height 39
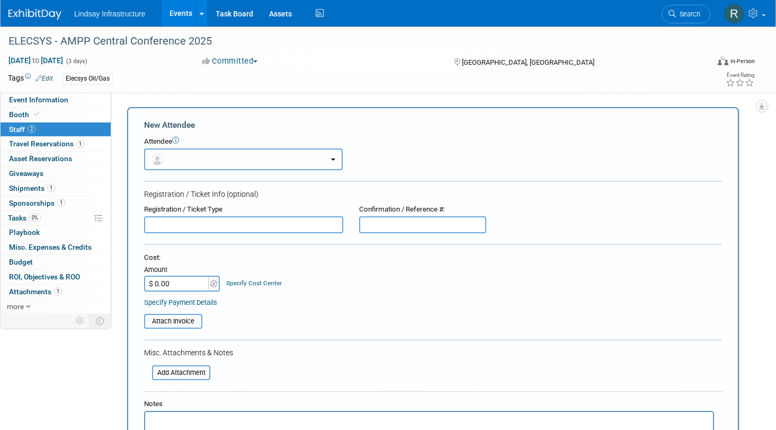
click at [336, 159] on button "button" at bounding box center [243, 159] width 199 height 22
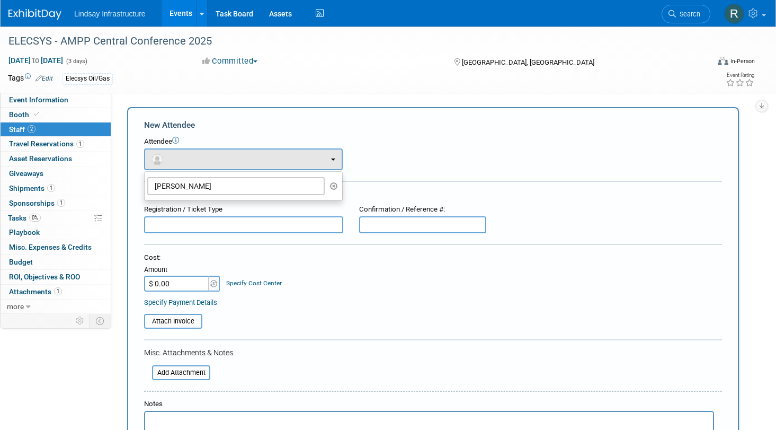
drag, startPoint x: 205, startPoint y: 195, endPoint x: 164, endPoint y: 195, distance: 40.3
click at [164, 195] on ul "jamey Alex Magnett Alison Christian Andy Eckles Arun Kesavan Bonny Smith (me)" at bounding box center [243, 186] width 199 height 30
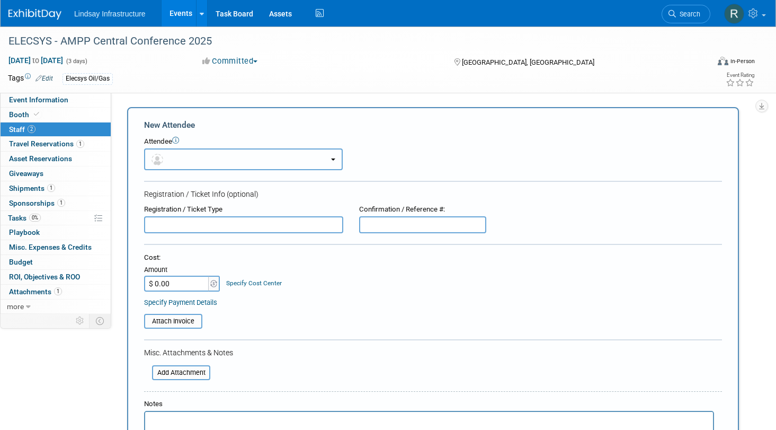
click at [331, 160] on b "button" at bounding box center [333, 159] width 4 height 2
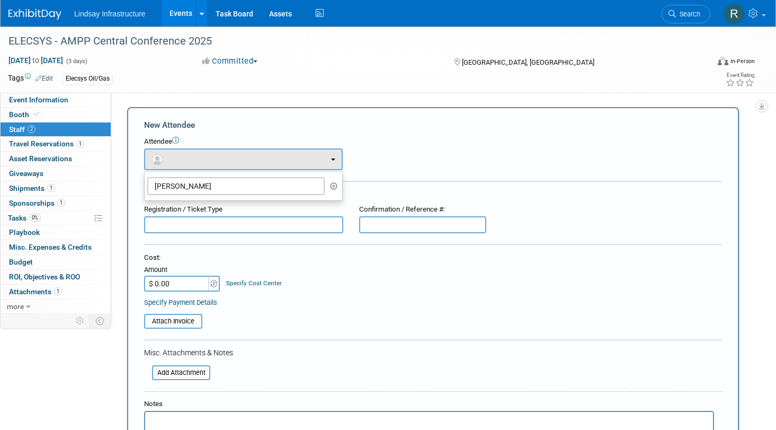
click at [336, 187] on icon "button" at bounding box center [334, 185] width 8 height 7
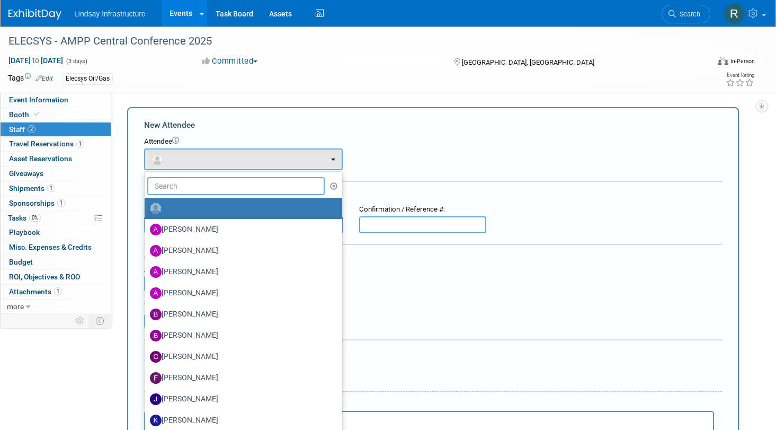
click at [273, 190] on input "text" at bounding box center [236, 186] width 178 height 18
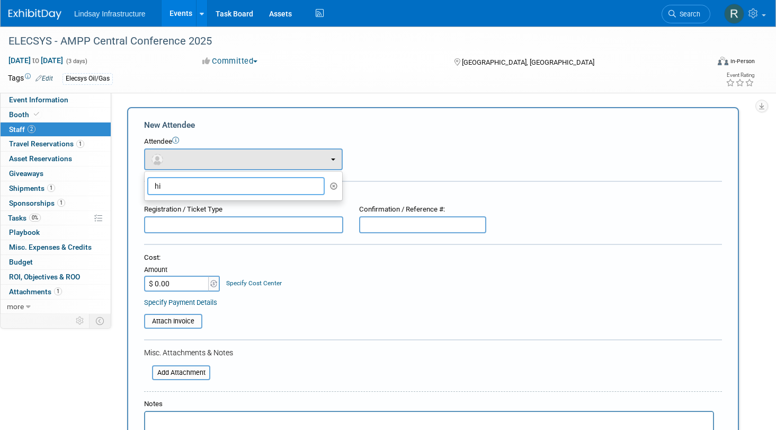
type input "h"
click at [449, 160] on div "Attendee <img src="https://www.exhibitday.com/Images/Unassigned-User-Icon.png" …" at bounding box center [433, 153] width 578 height 33
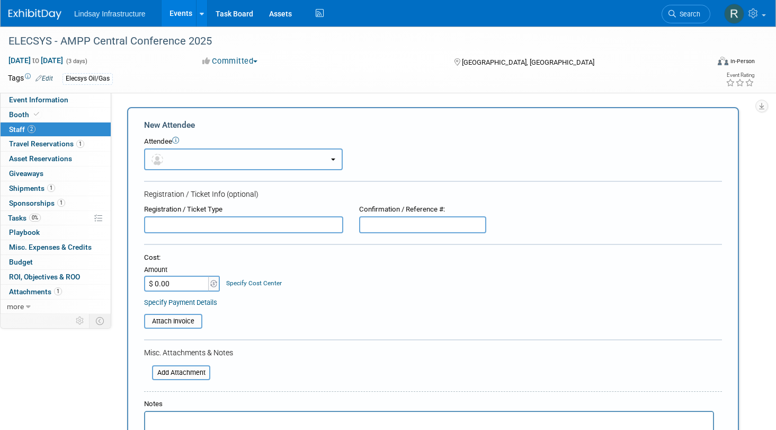
click at [209, 164] on button "button" at bounding box center [243, 159] width 199 height 22
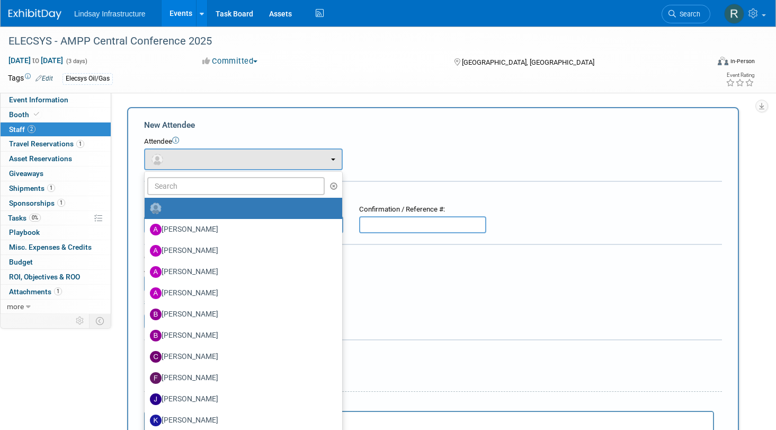
click at [413, 147] on div "Attendee <img src="https://www.exhibitday.com/Images/Unassigned-User-Icon.png" …" at bounding box center [433, 153] width 578 height 33
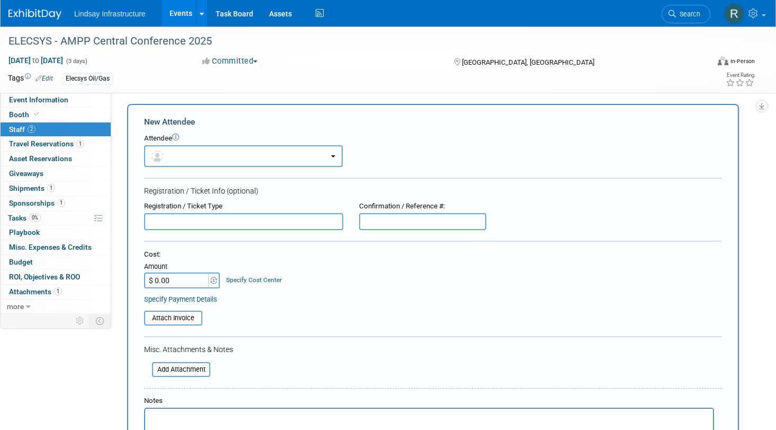
scroll to position [53, 0]
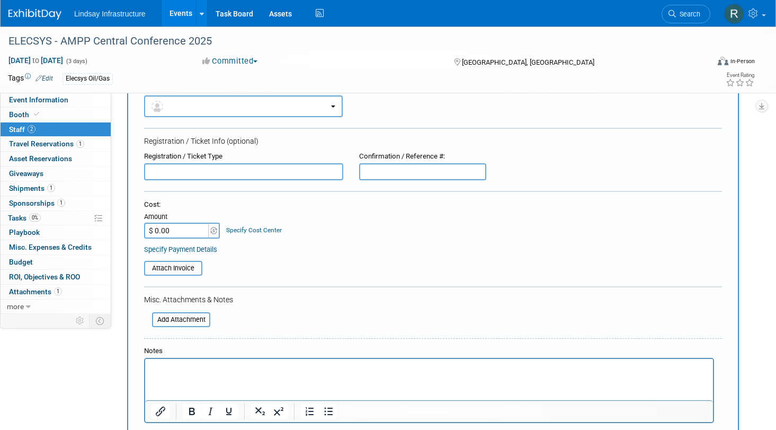
click at [188, 232] on input "$ 0.00" at bounding box center [177, 231] width 66 height 16
type input "$ 300.00"
click at [464, 233] on div "Cost: Amount $ 300.00 Specify Cost Center Cost Center -- Not Specified --" at bounding box center [433, 219] width 578 height 39
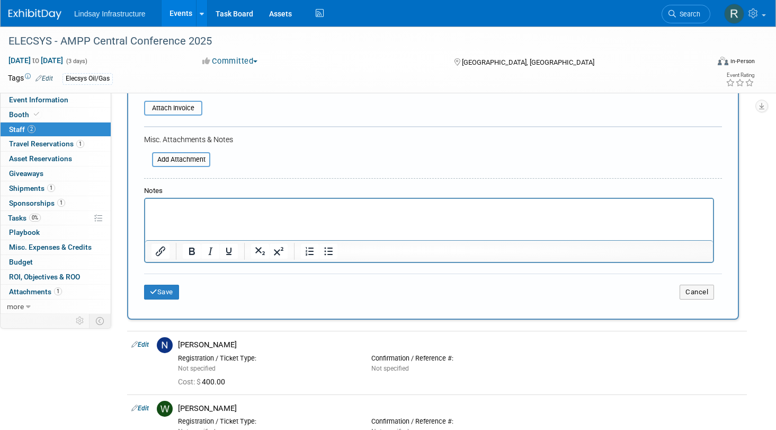
scroll to position [265, 0]
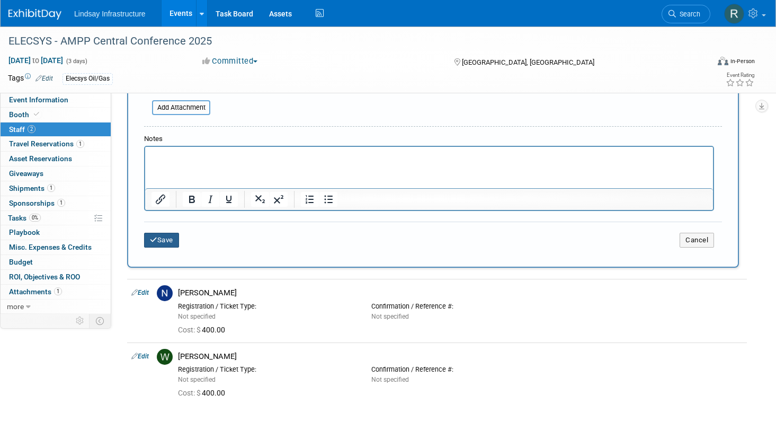
click at [164, 237] on button "Save" at bounding box center [161, 240] width 35 height 15
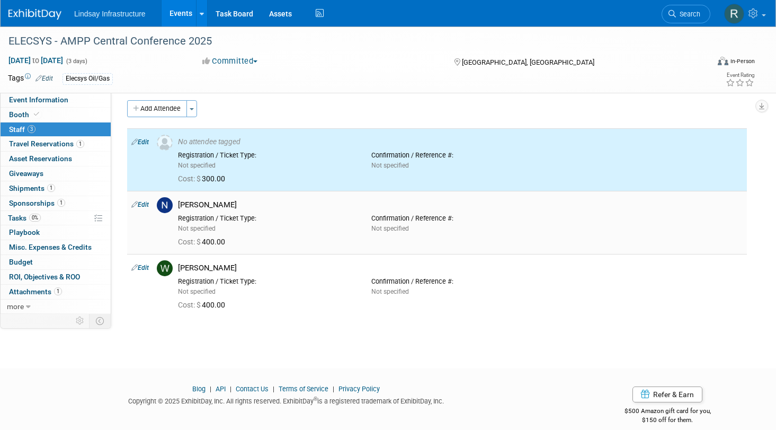
scroll to position [0, 0]
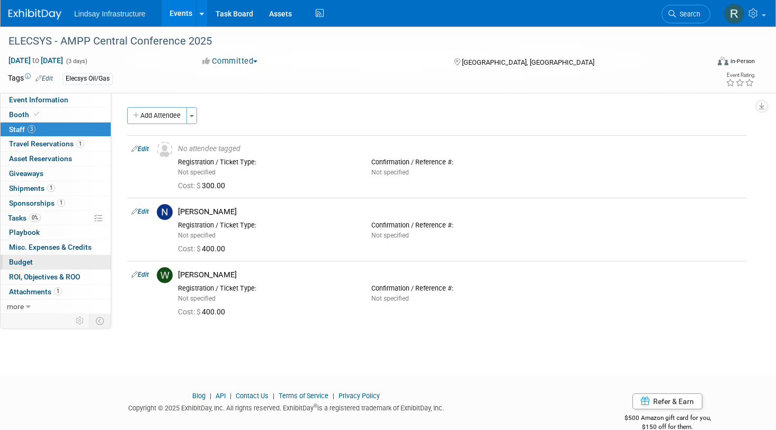
click at [23, 264] on span "Budget" at bounding box center [21, 262] width 24 height 8
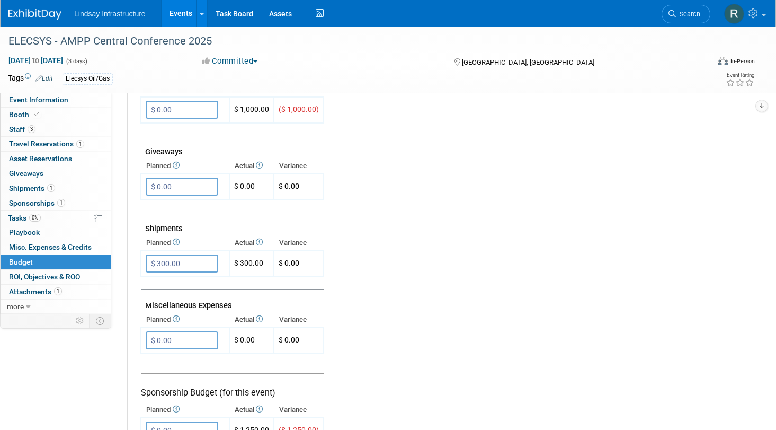
scroll to position [530, 0]
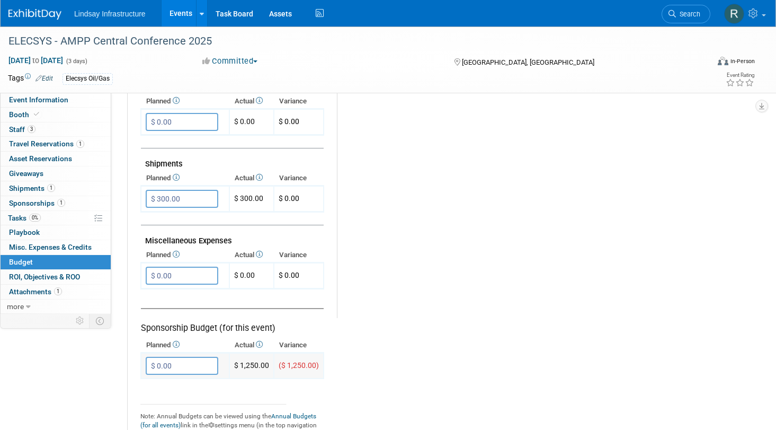
click at [201, 364] on input "$ 0.00" at bounding box center [182, 366] width 73 height 18
type input "$ 1,250.00"
click at [161, 382] on button "button" at bounding box center [155, 387] width 19 height 15
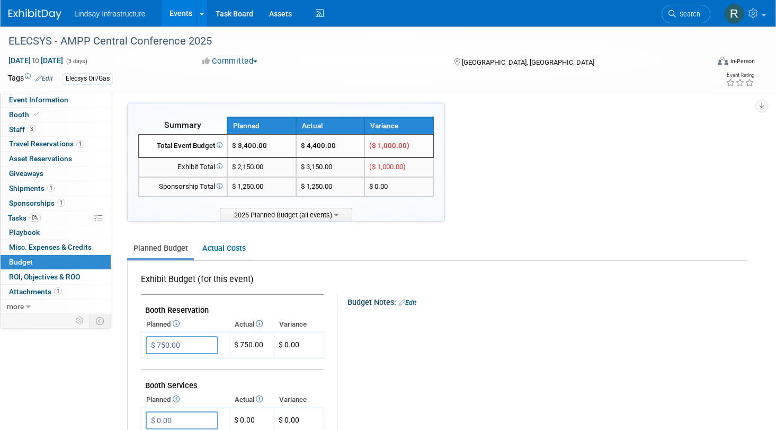
scroll to position [0, 0]
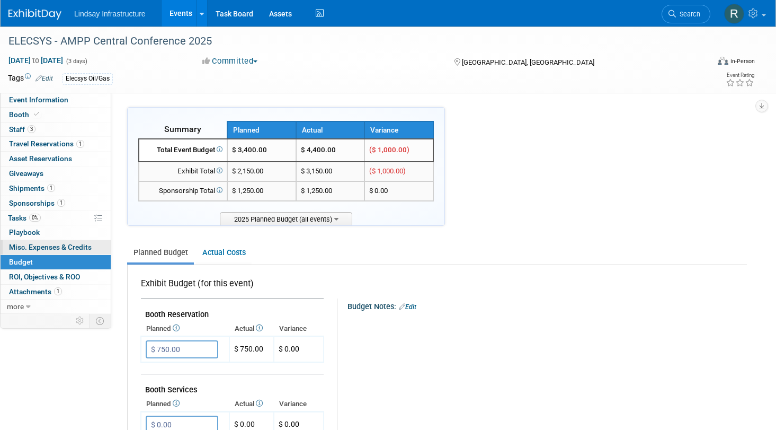
click at [45, 241] on link "0 Misc. Expenses & Credits 0" at bounding box center [56, 247] width 110 height 14
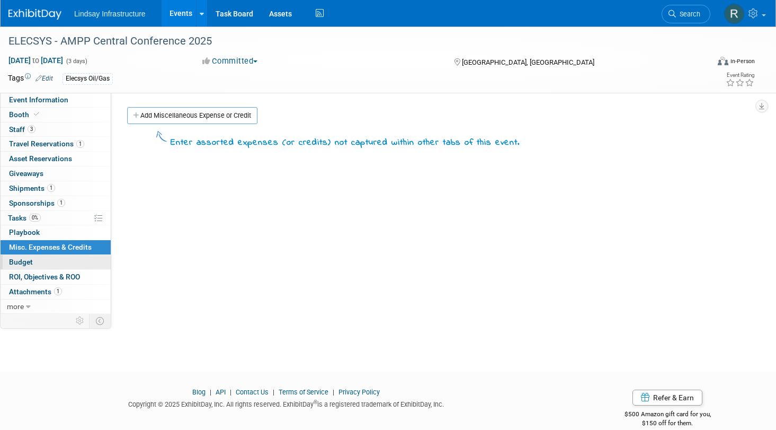
click at [33, 267] on link "Budget" at bounding box center [56, 262] width 110 height 14
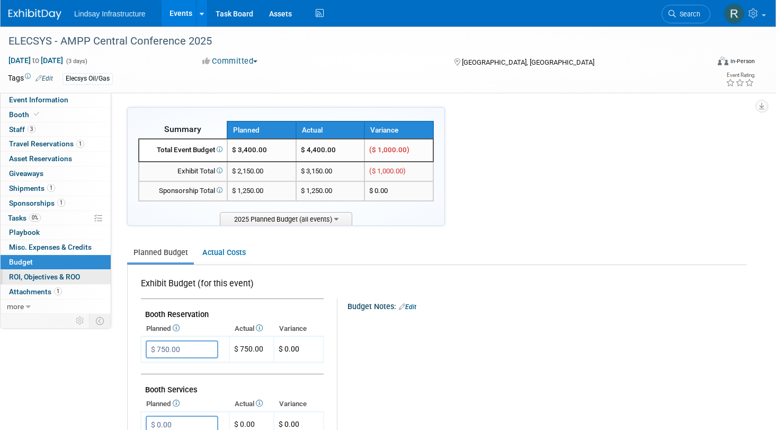
click at [40, 278] on span "ROI, Objectives & ROO 0" at bounding box center [44, 276] width 71 height 8
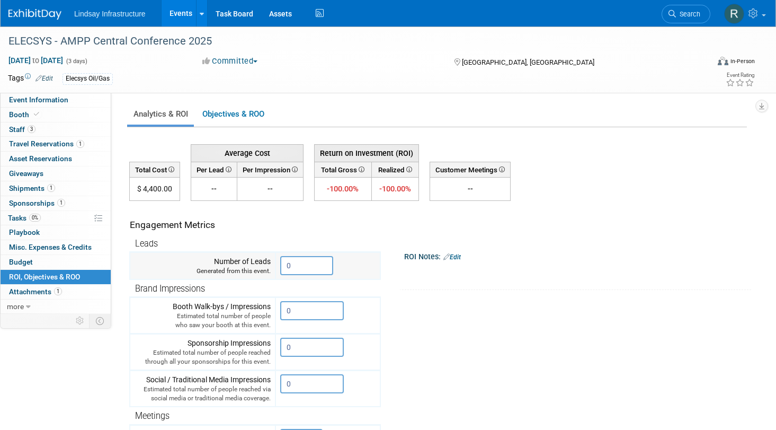
click at [320, 264] on input "0" at bounding box center [306, 265] width 53 height 19
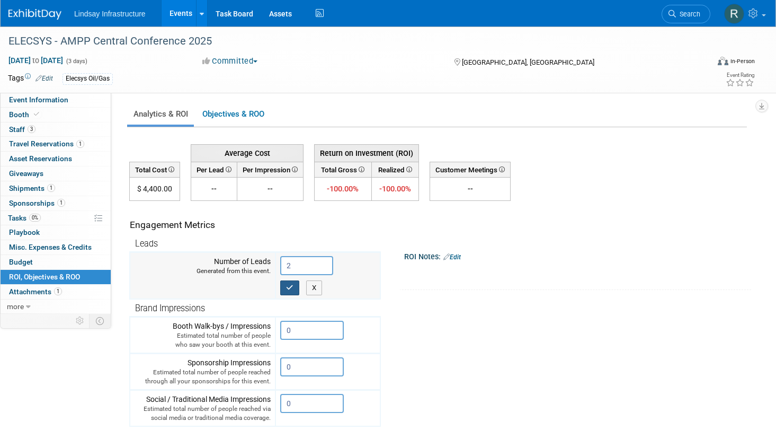
type input "2"
click at [286, 293] on button "button" at bounding box center [289, 287] width 19 height 15
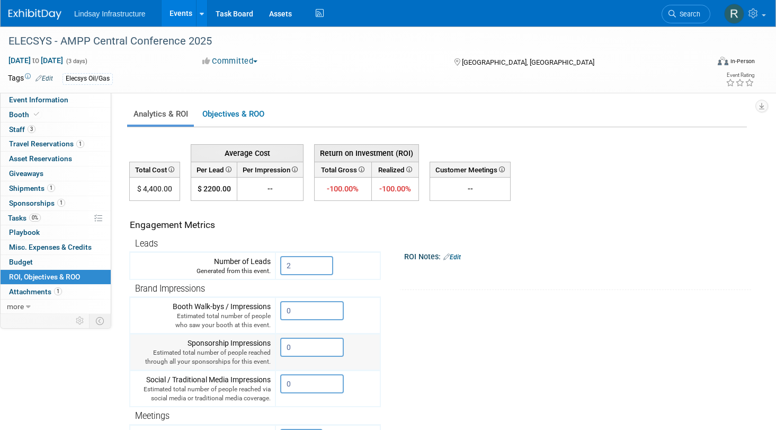
click at [314, 343] on input "0" at bounding box center [312, 347] width 64 height 19
click at [313, 308] on input "0" at bounding box center [312, 310] width 64 height 19
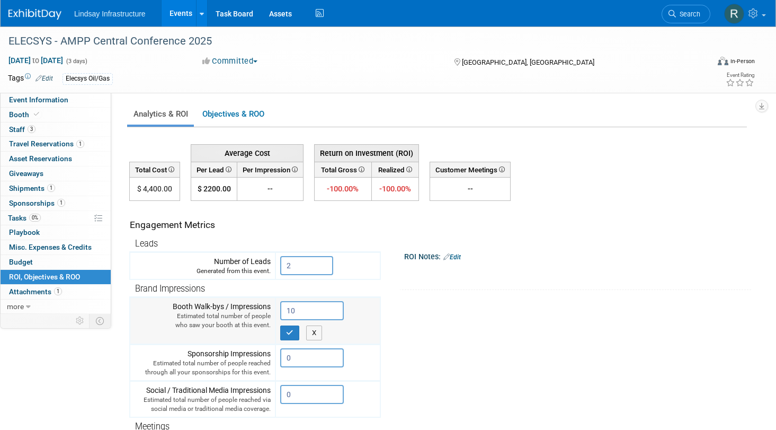
type input "1"
type input "80"
click at [290, 333] on icon "button" at bounding box center [289, 332] width 7 height 7
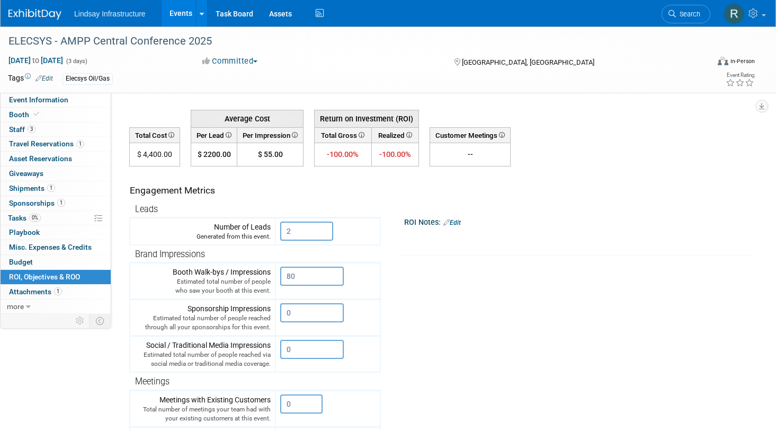
scroll to position [53, 0]
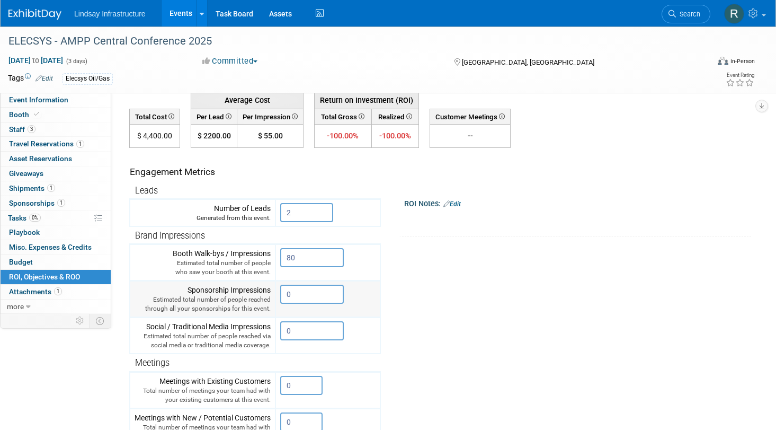
click at [329, 294] on input "0" at bounding box center [312, 294] width 64 height 19
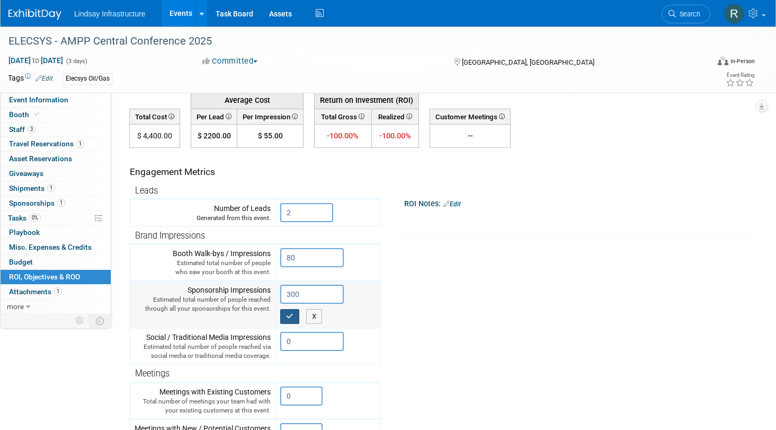
type input "300"
click at [292, 313] on icon "button" at bounding box center [289, 316] width 7 height 7
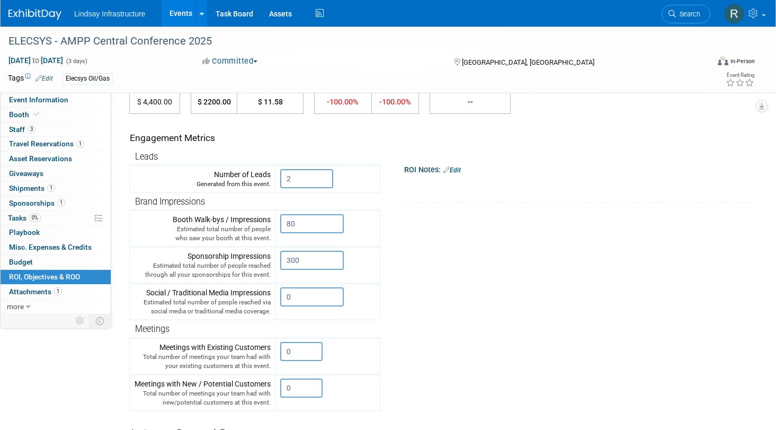
scroll to position [106, 0]
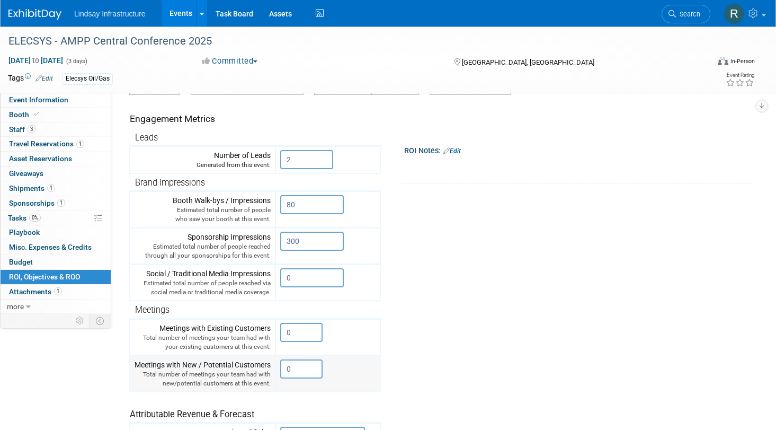
click at [295, 372] on input "0" at bounding box center [301, 368] width 42 height 19
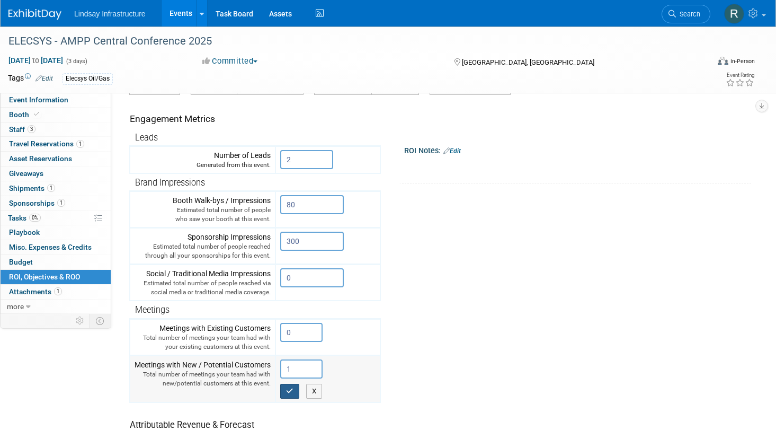
type input "1"
click at [290, 387] on icon "button" at bounding box center [289, 390] width 7 height 7
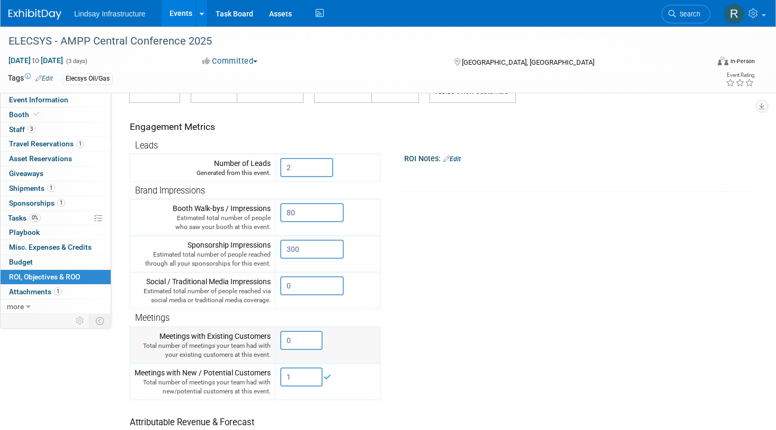
click at [301, 341] on input "0" at bounding box center [301, 340] width 42 height 19
drag, startPoint x: 301, startPoint y: 341, endPoint x: 288, endPoint y: 341, distance: 13.2
click at [288, 341] on input "0" at bounding box center [301, 340] width 42 height 19
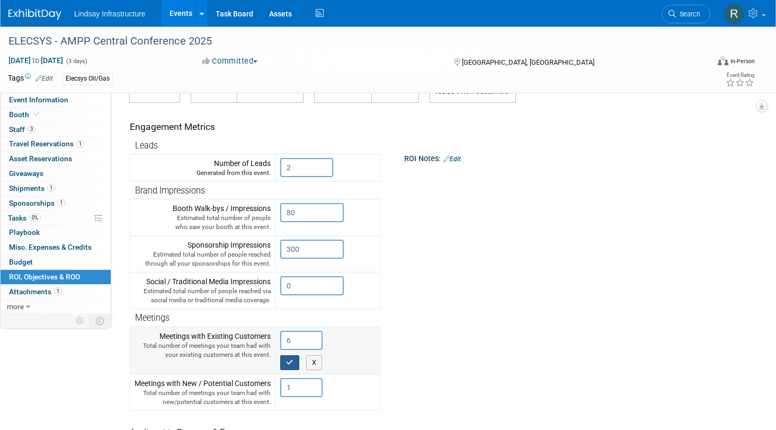
type input "6"
click at [285, 364] on button "button" at bounding box center [289, 362] width 19 height 15
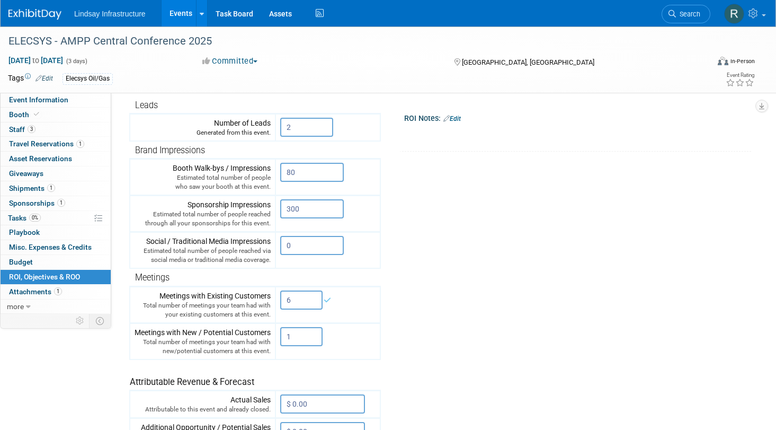
scroll to position [212, 0]
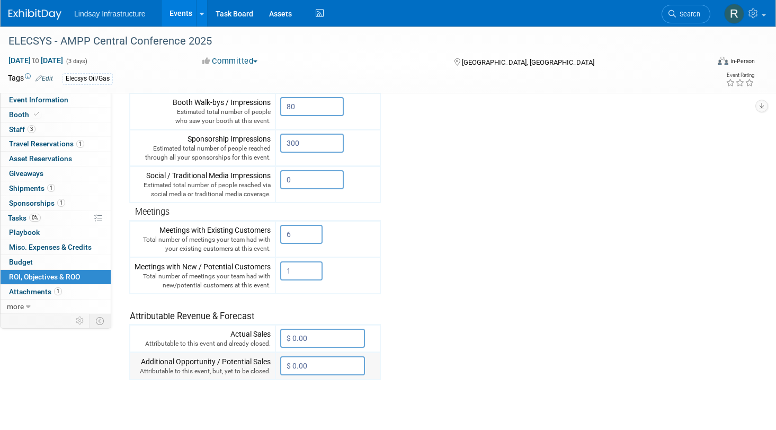
click at [317, 367] on input "$ 0.00" at bounding box center [322, 365] width 85 height 19
type input "$ 269,000.00"
click at [287, 385] on icon "button" at bounding box center [289, 387] width 7 height 7
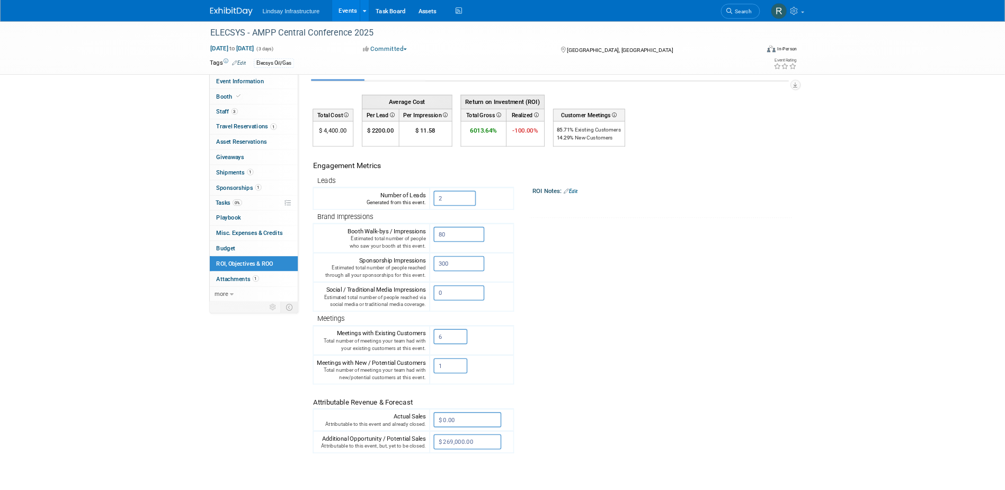
scroll to position [0, 0]
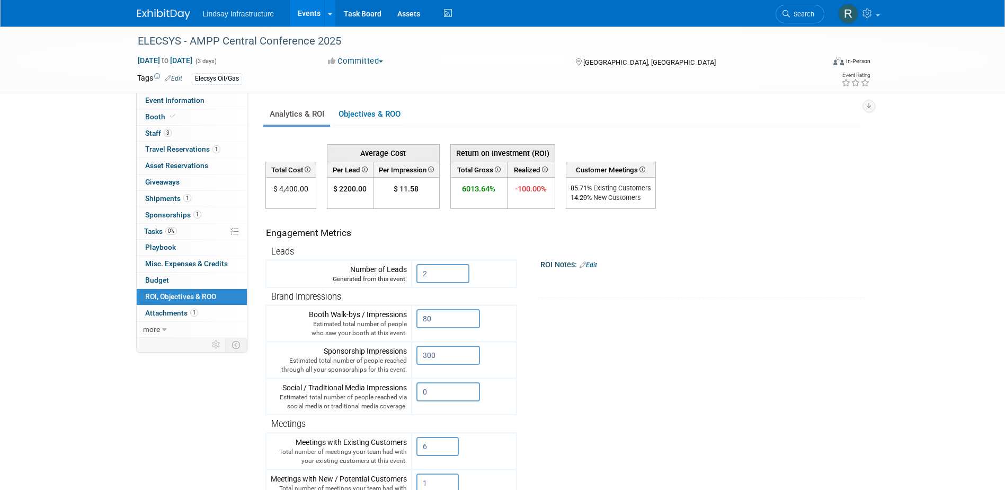
click at [634, 317] on tr "Engagement Metrics Leads Generated from this event. 2 X Brand Impressions 80" at bounding box center [563, 400] width 595 height 383
